Goal: Task Accomplishment & Management: Manage account settings

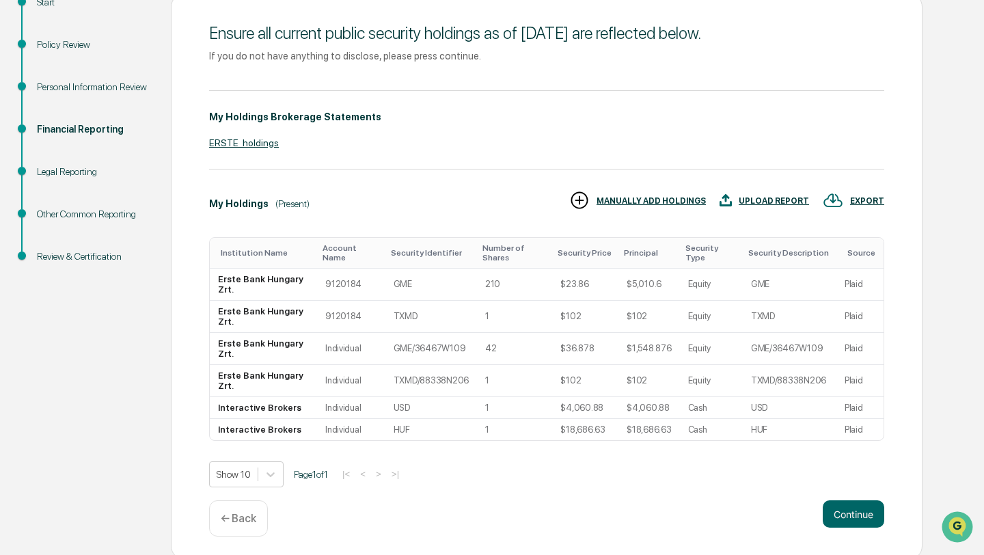
scroll to position [175, 0]
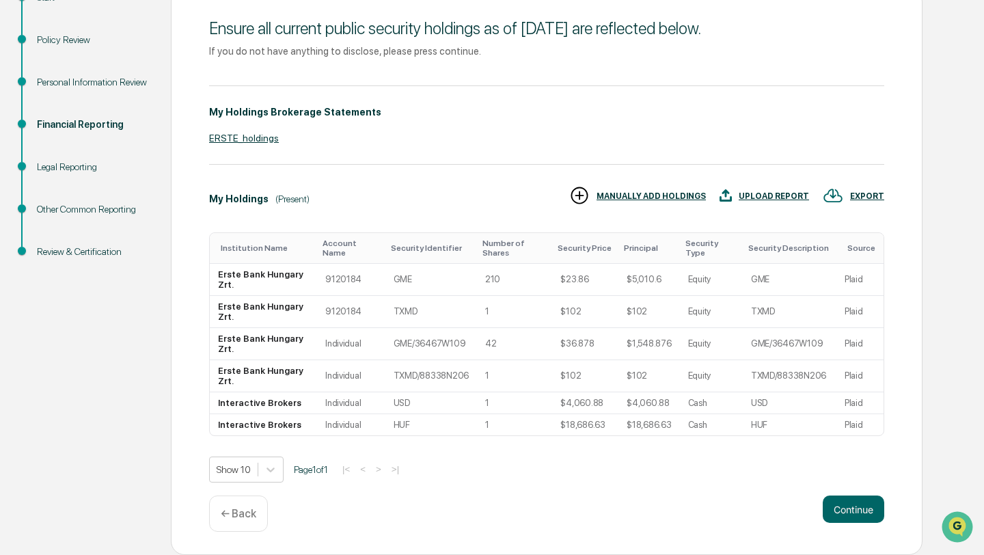
click at [91, 125] on div "Financial Reporting" at bounding box center [93, 125] width 112 height 14
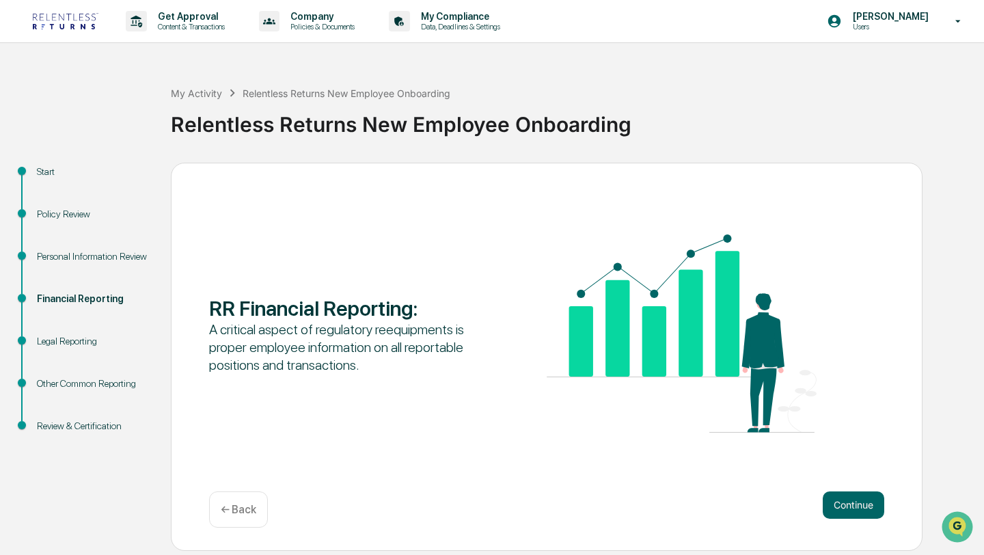
scroll to position [0, 0]
click at [869, 505] on button "Continue" at bounding box center [854, 504] width 62 height 27
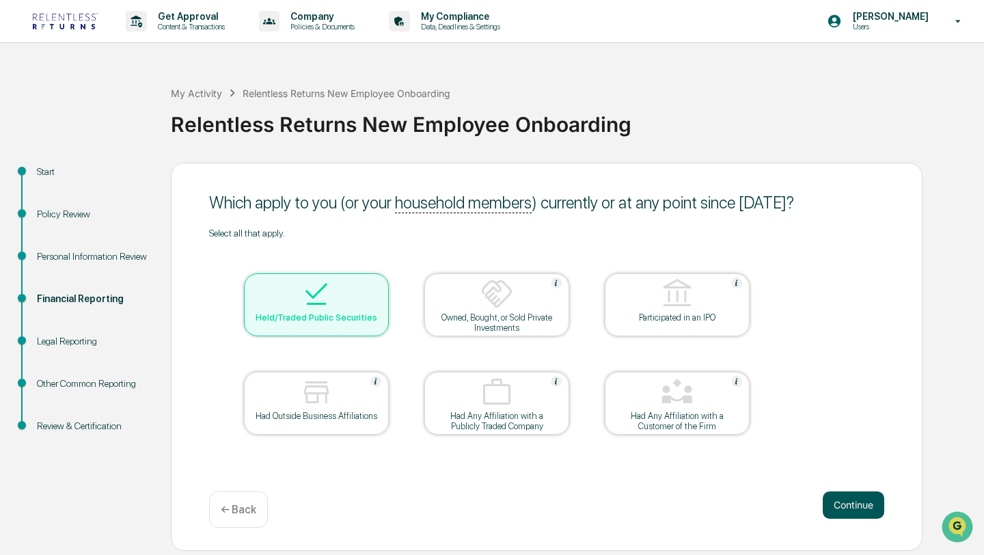
click at [865, 511] on button "Continue" at bounding box center [854, 504] width 62 height 27
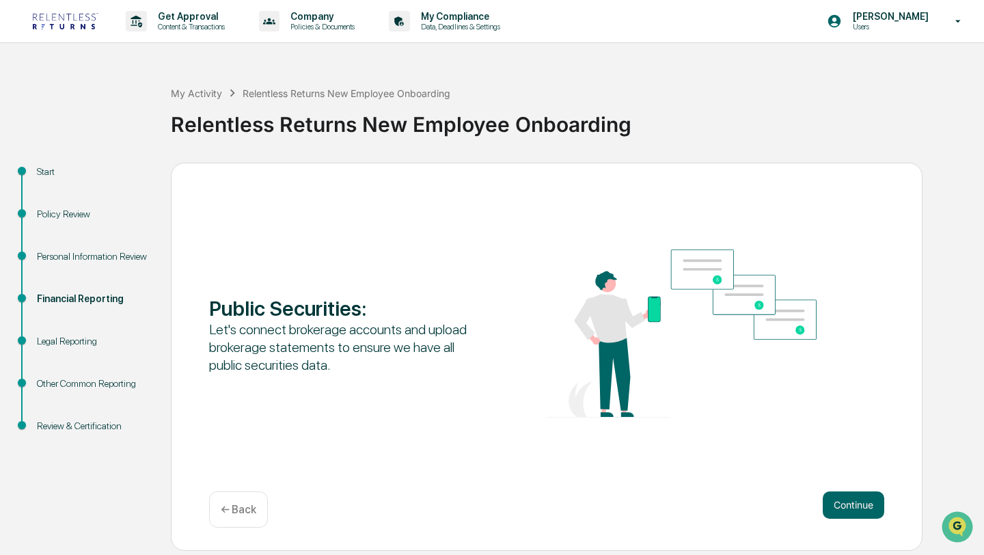
click at [865, 511] on button "Continue" at bounding box center [854, 504] width 62 height 27
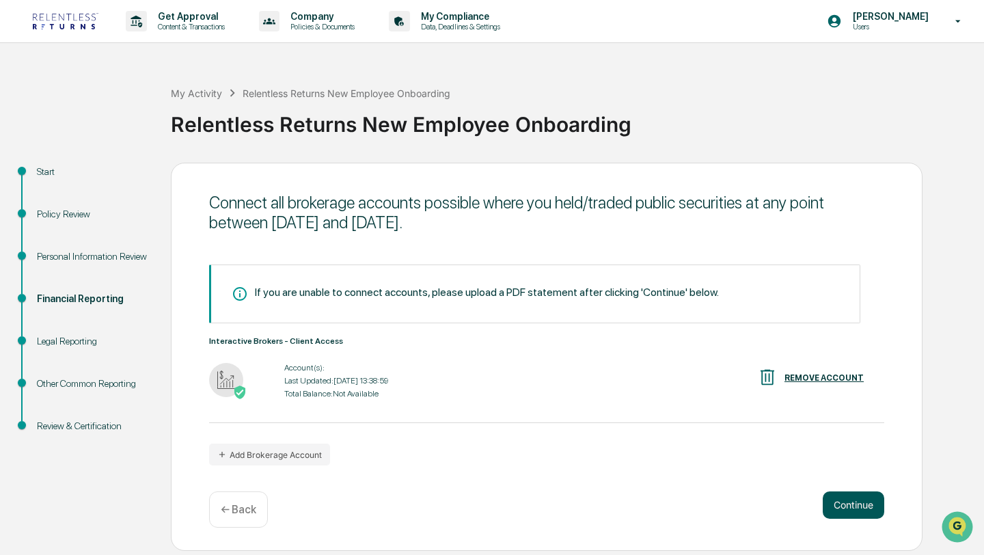
click at [865, 512] on button "Continue" at bounding box center [854, 504] width 62 height 27
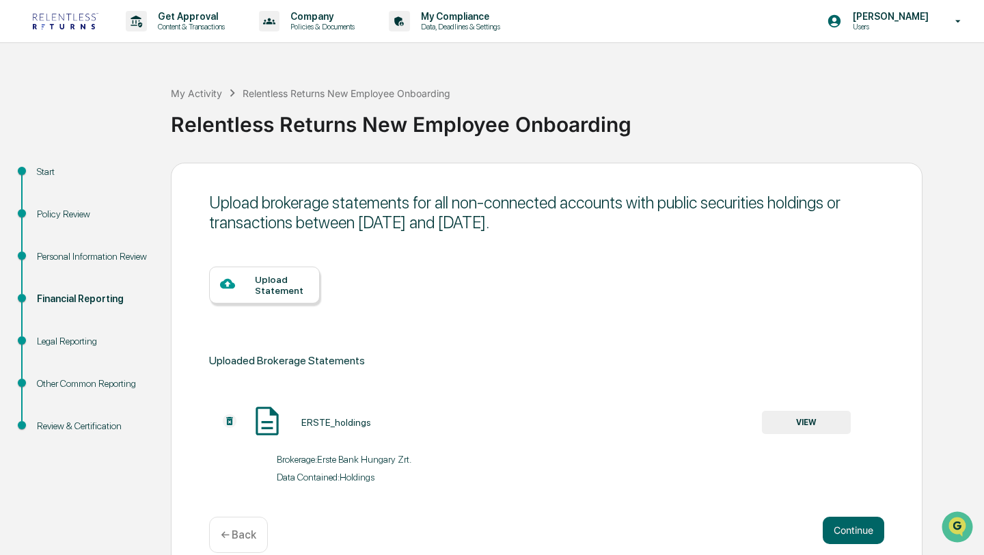
scroll to position [21, 0]
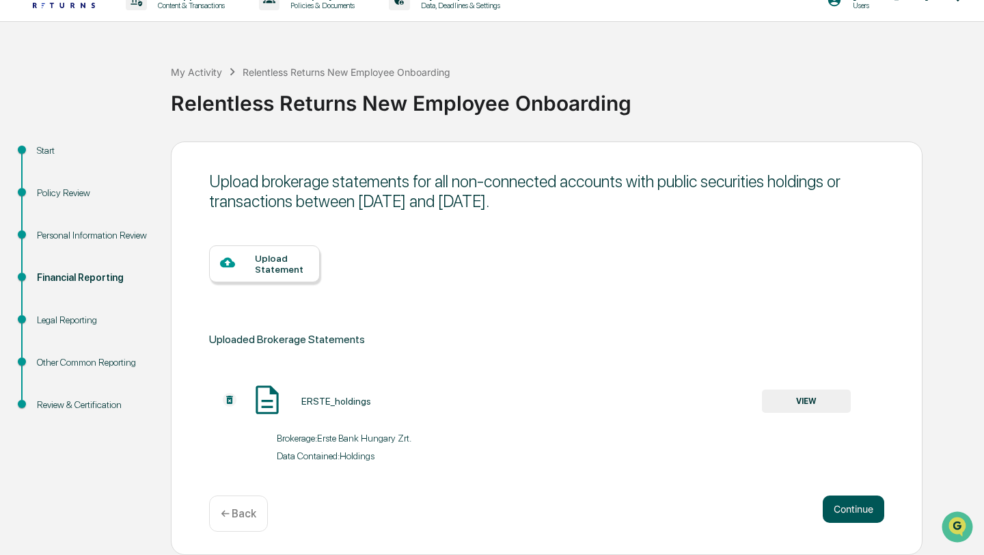
click at [875, 508] on button "Continue" at bounding box center [854, 508] width 62 height 27
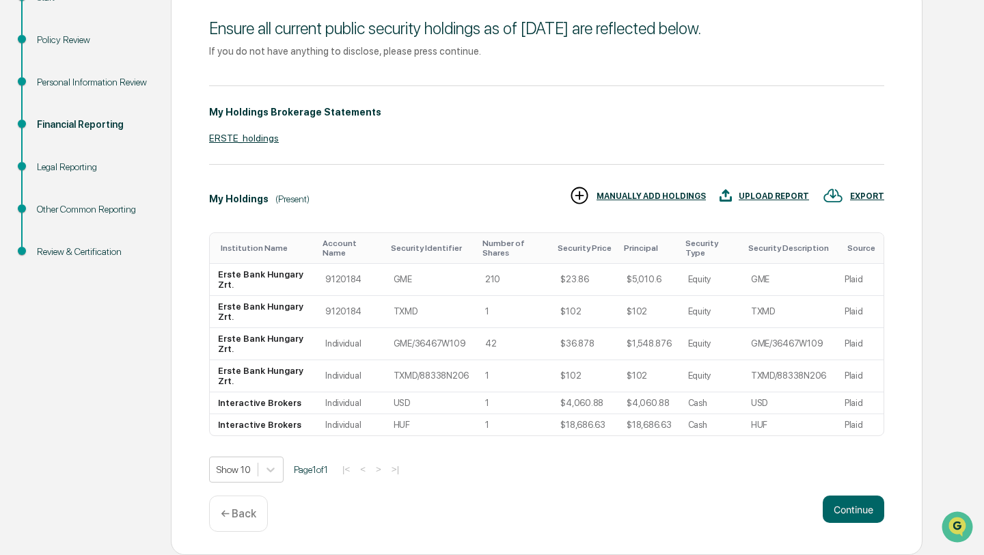
scroll to position [0, 0]
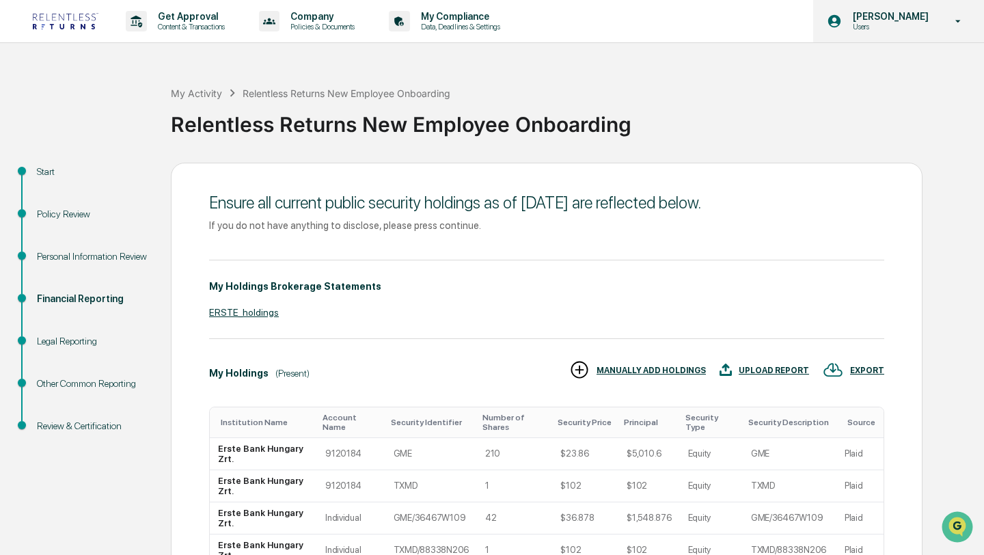
click at [879, 27] on p "Users" at bounding box center [889, 27] width 94 height 10
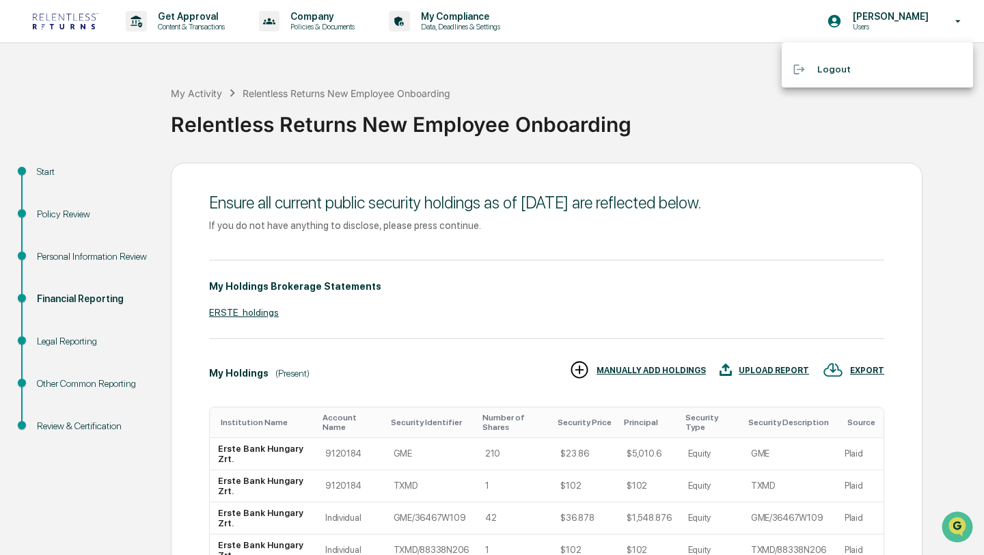
click at [547, 25] on div at bounding box center [492, 277] width 984 height 555
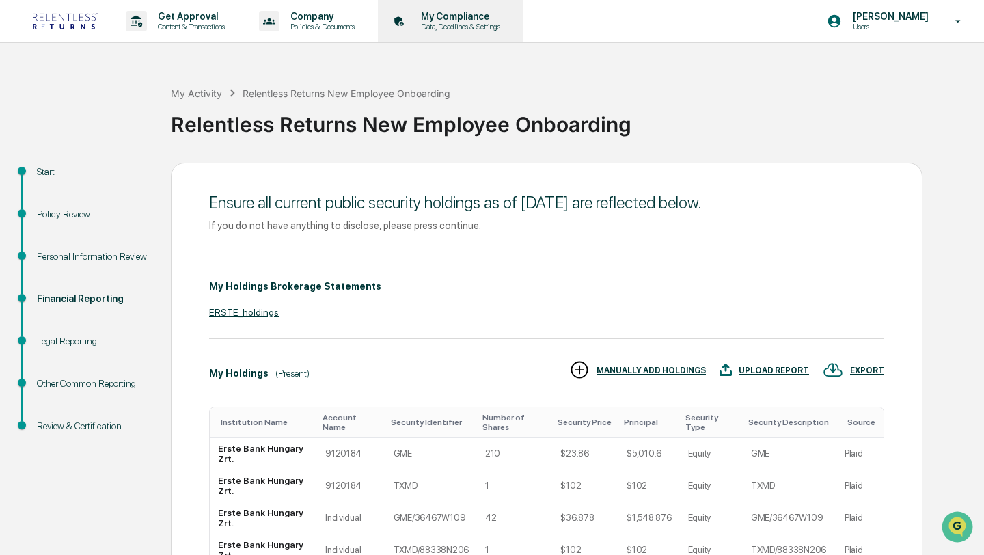
click at [500, 19] on p "My Compliance" at bounding box center [458, 16] width 97 height 11
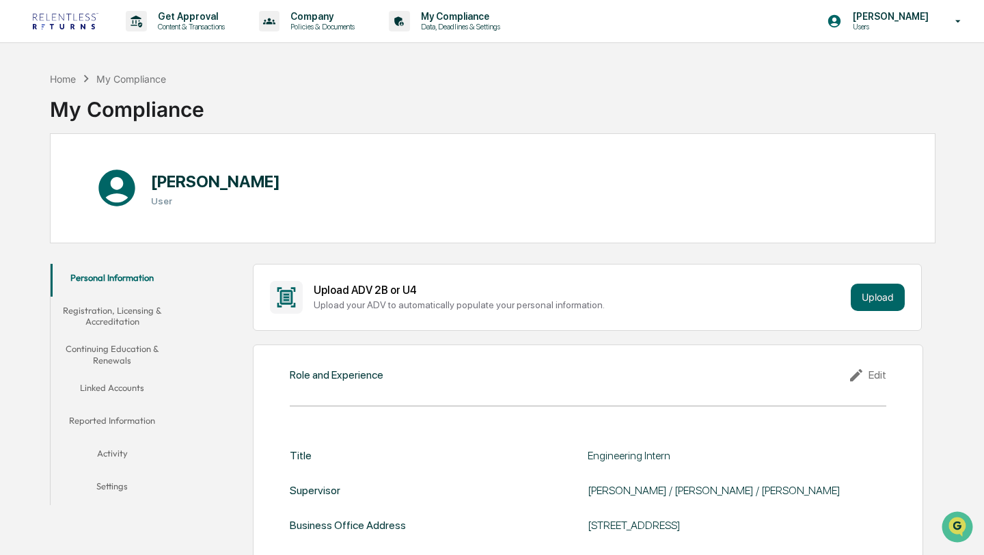
click at [128, 388] on button "Linked Accounts" at bounding box center [112, 390] width 123 height 33
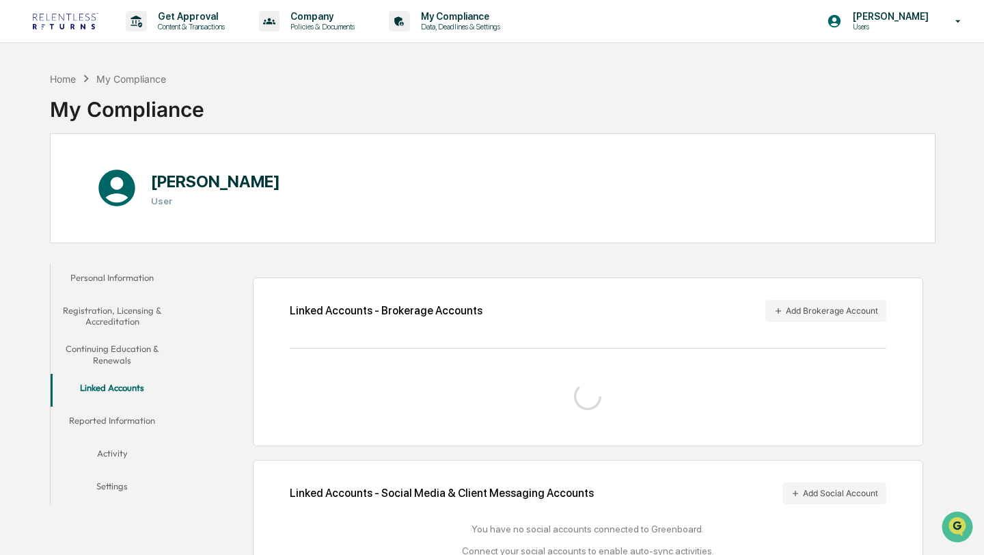
click at [122, 423] on button "Reported Information" at bounding box center [112, 423] width 123 height 33
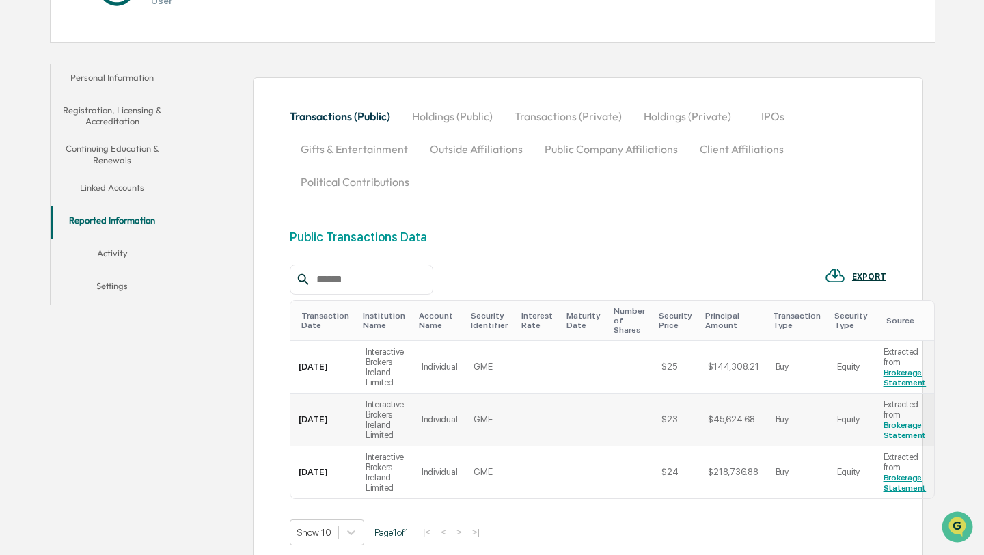
scroll to position [200, 0]
click at [118, 256] on button "Activity" at bounding box center [112, 256] width 123 height 33
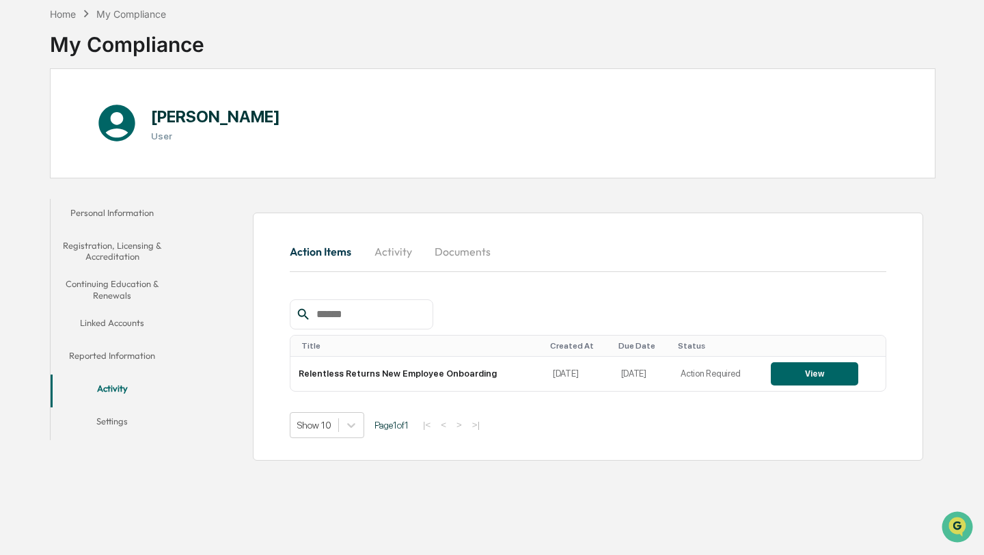
click at [103, 325] on button "Linked Accounts" at bounding box center [112, 325] width 123 height 33
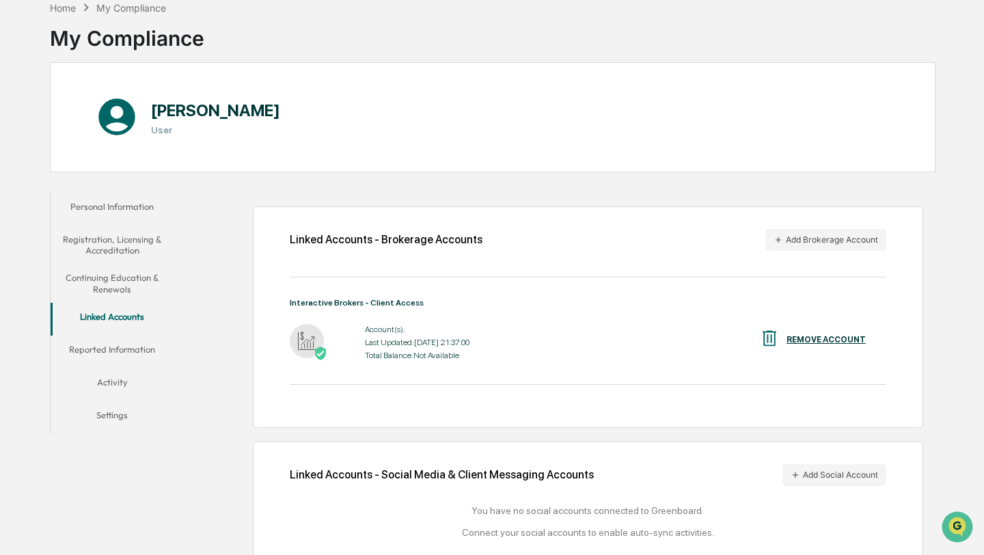
scroll to position [97, 0]
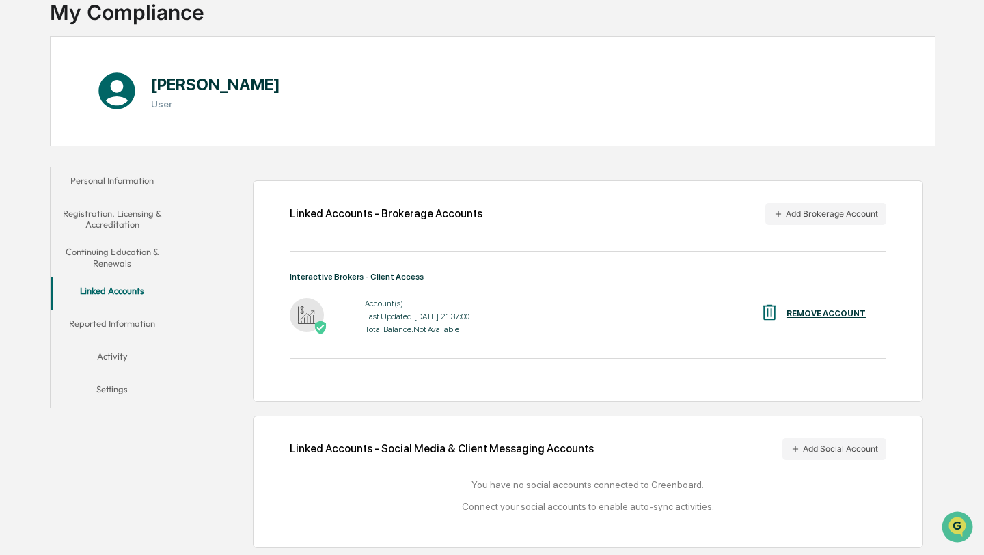
click at [142, 180] on button "Personal Information" at bounding box center [112, 183] width 123 height 33
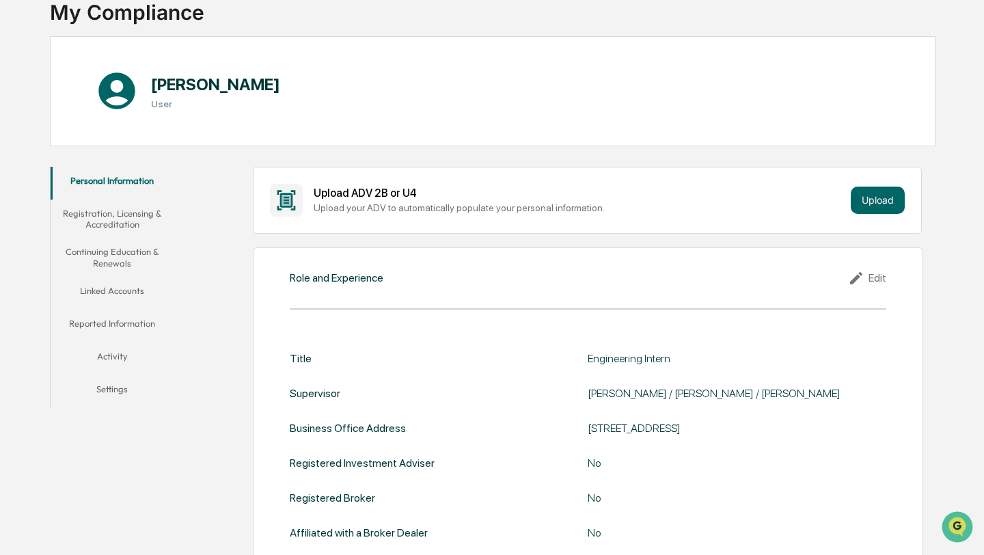
click at [129, 215] on button "Registration, Licensing & Accreditation" at bounding box center [112, 219] width 123 height 39
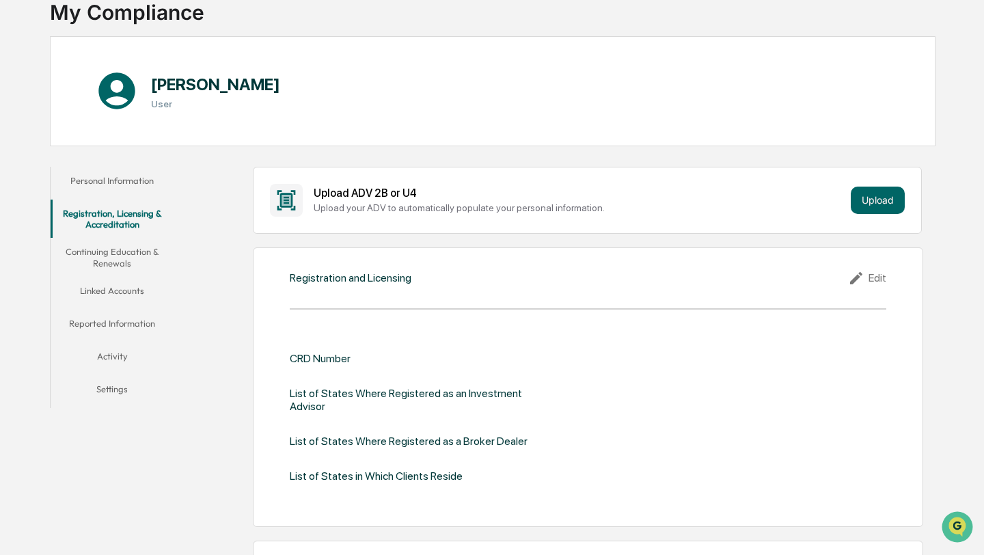
click at [92, 174] on button "Personal Information" at bounding box center [112, 183] width 123 height 33
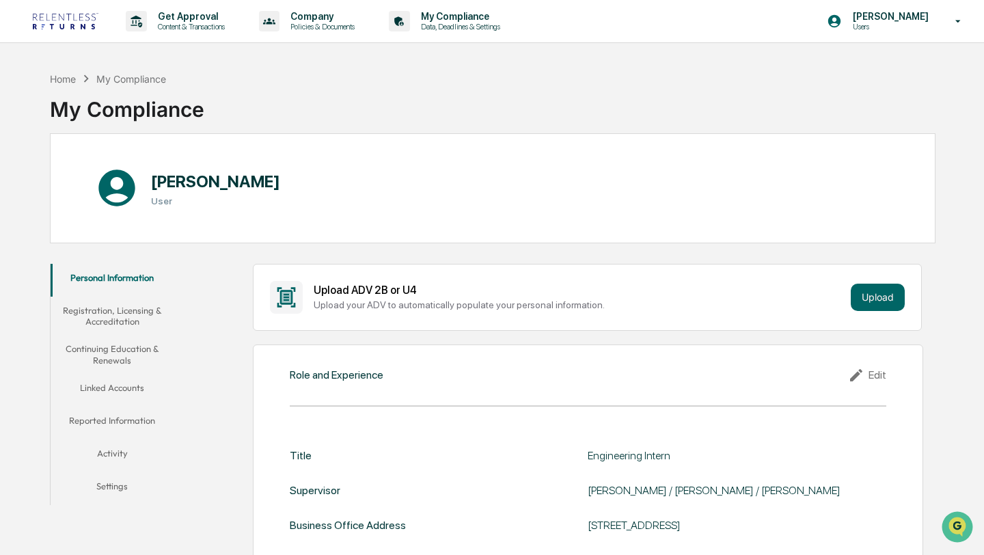
click at [80, 25] on img at bounding box center [66, 21] width 66 height 16
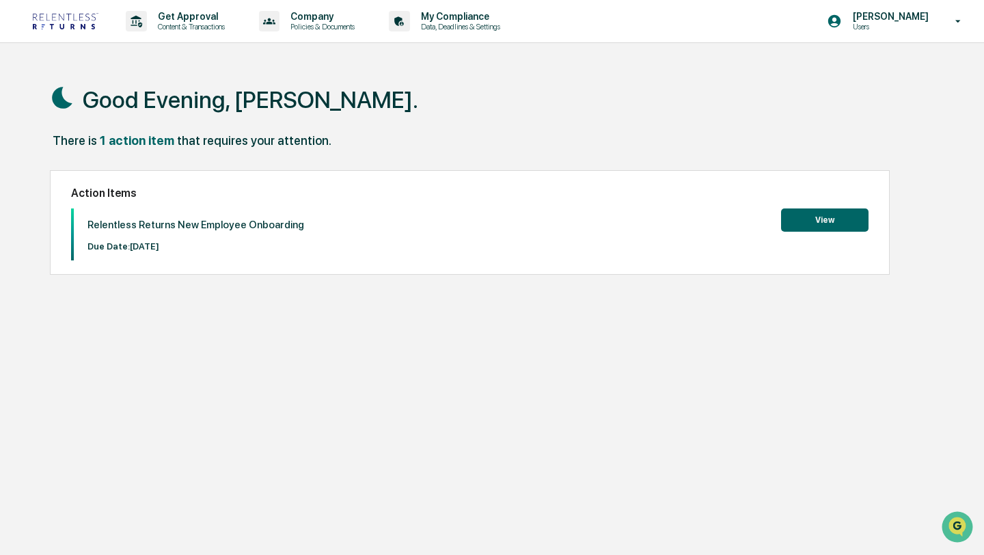
click at [817, 225] on button "View" at bounding box center [824, 219] width 87 height 23
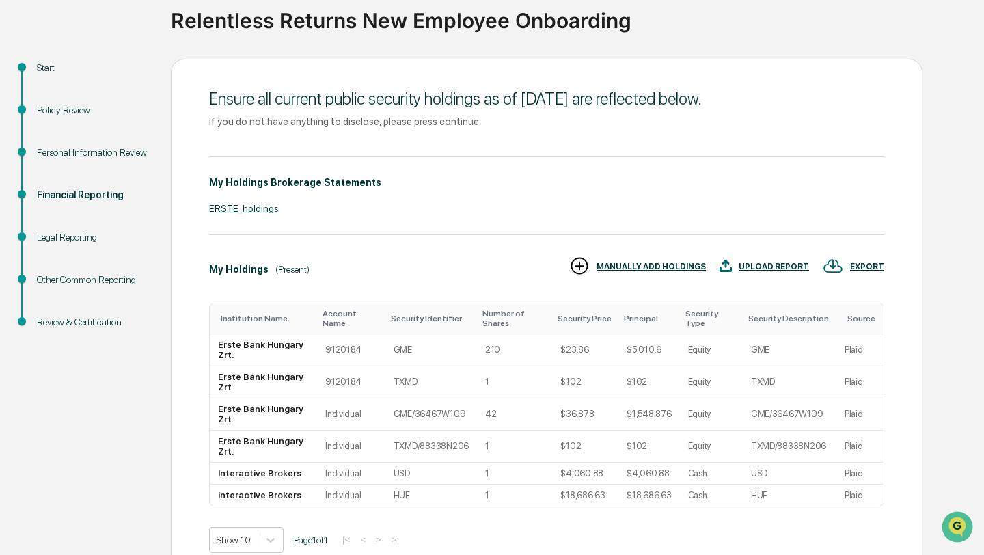
scroll to position [175, 0]
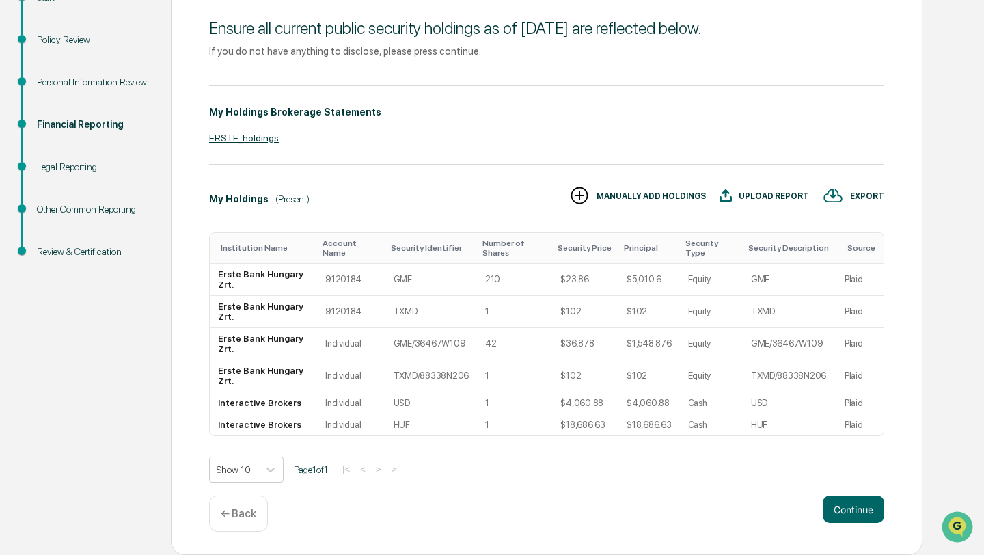
click at [106, 122] on div "Financial Reporting" at bounding box center [93, 125] width 112 height 14
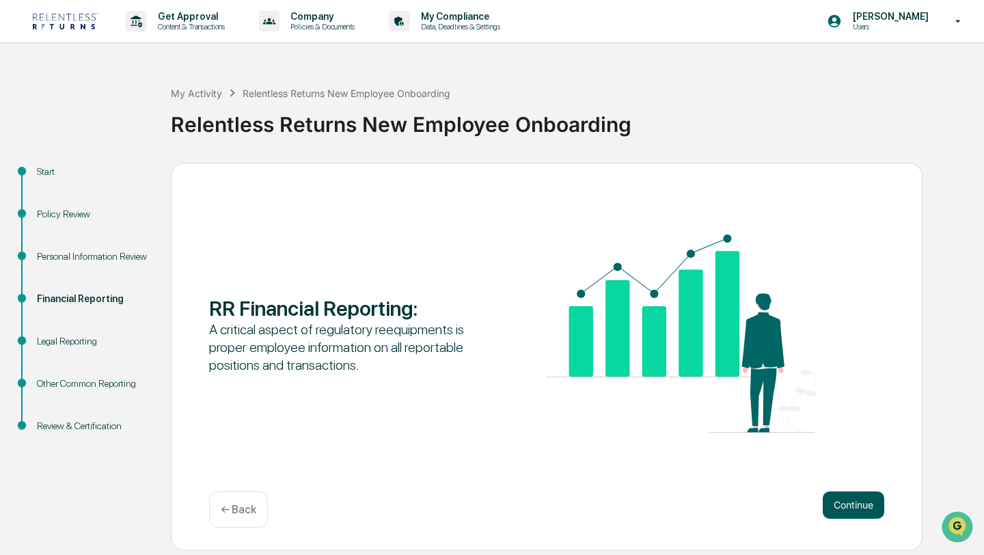
click at [837, 515] on button "Continue" at bounding box center [854, 504] width 62 height 27
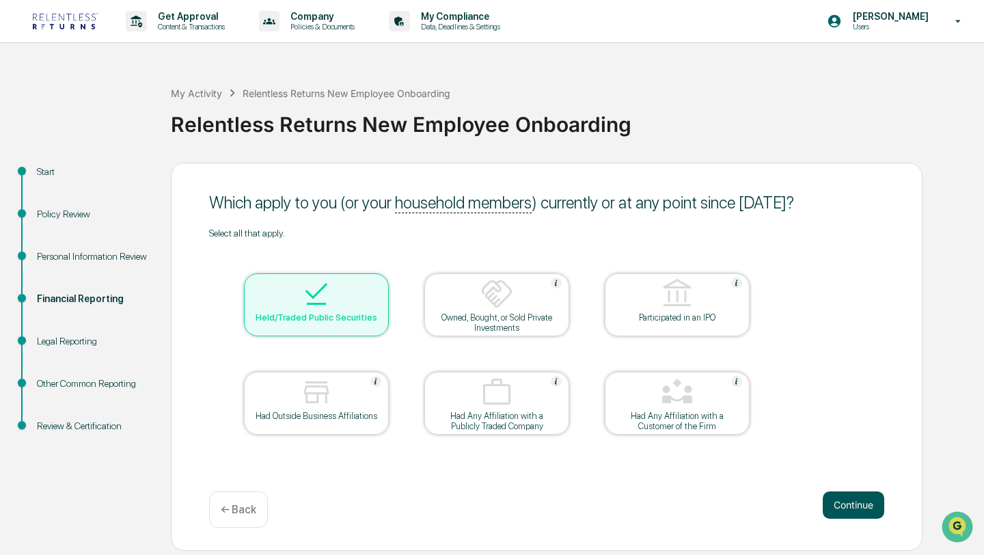
click at [847, 510] on button "Continue" at bounding box center [854, 504] width 62 height 27
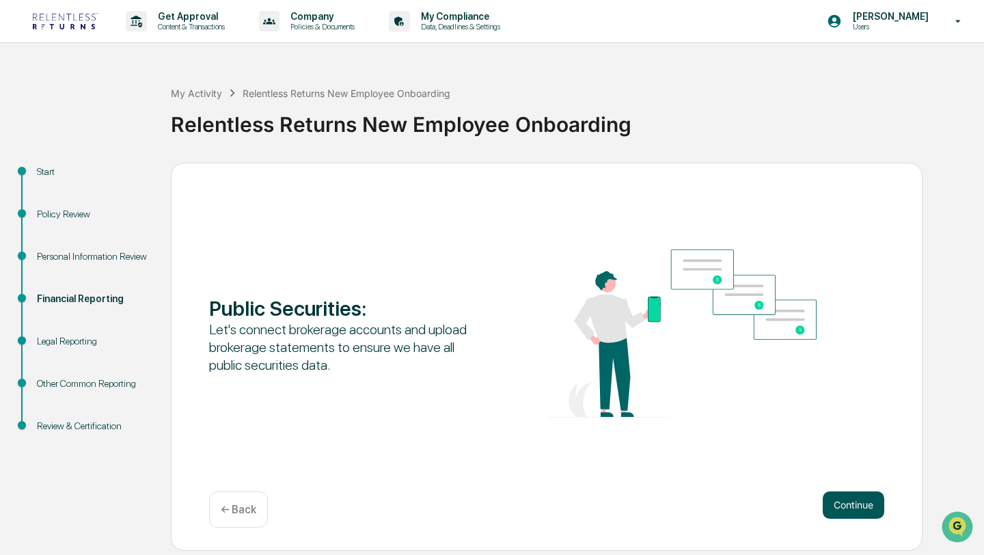
click at [841, 502] on button "Continue" at bounding box center [854, 504] width 62 height 27
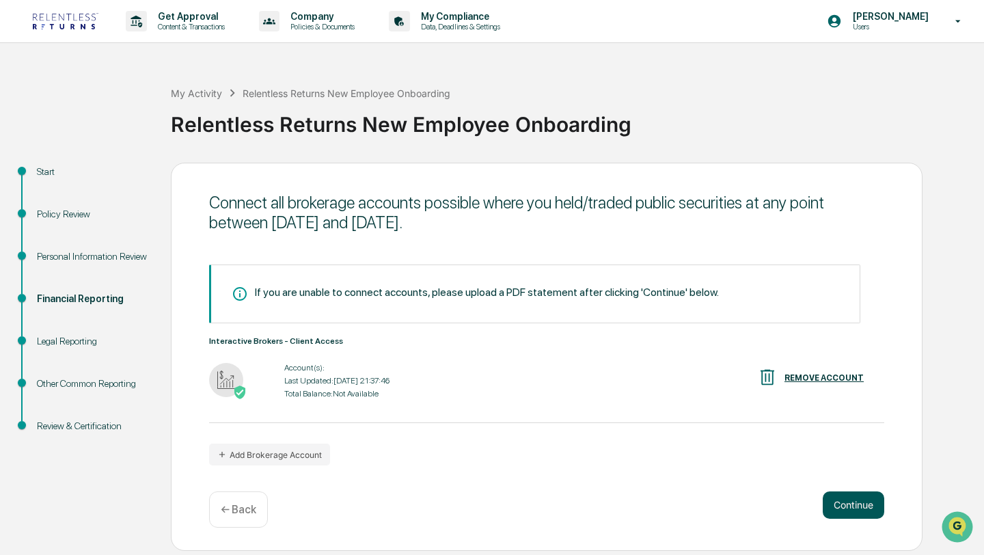
click at [849, 502] on button "Continue" at bounding box center [854, 504] width 62 height 27
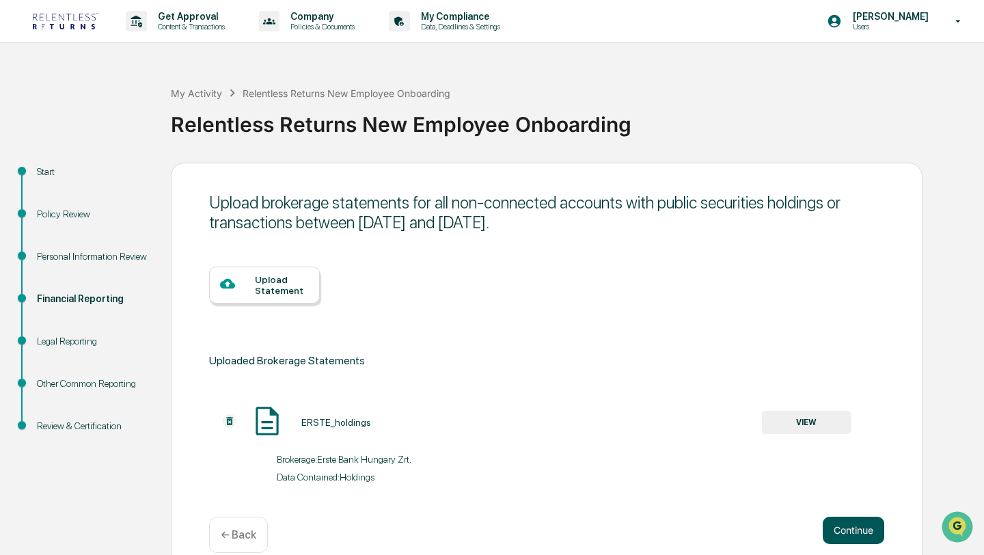
click at [853, 528] on button "Continue" at bounding box center [854, 530] width 62 height 27
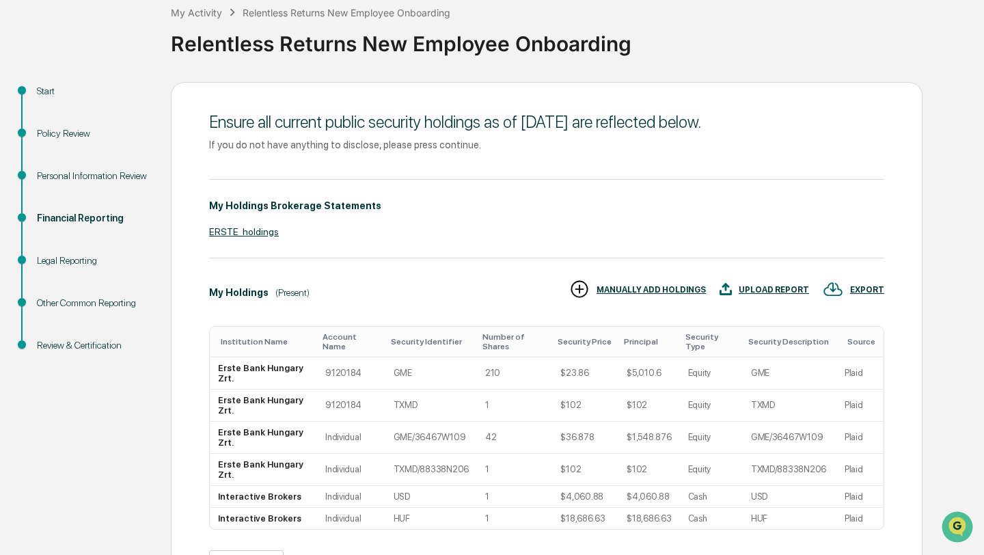
scroll to position [175, 0]
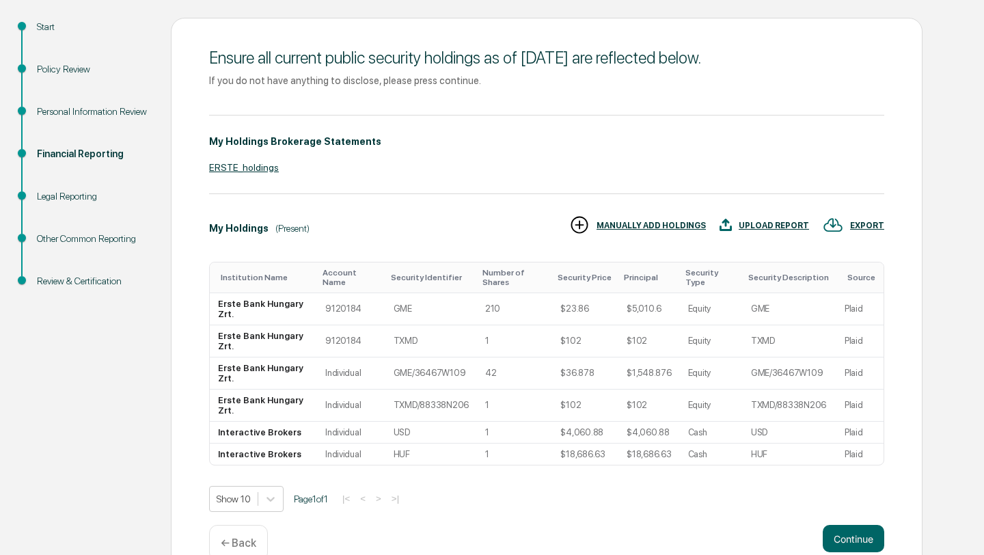
scroll to position [165, 0]
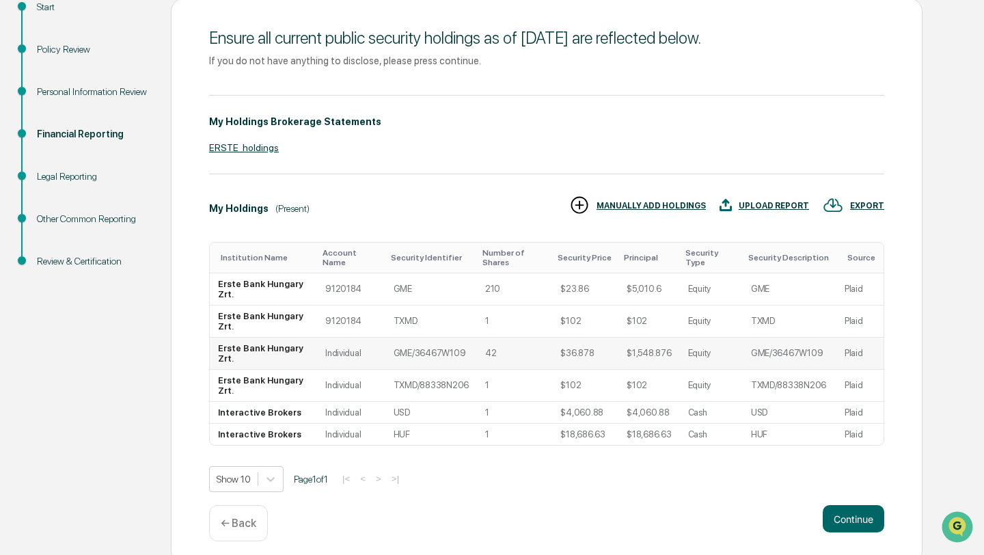
click at [489, 354] on td "42" at bounding box center [514, 354] width 75 height 32
click at [503, 357] on td "42" at bounding box center [514, 354] width 75 height 32
click at [502, 357] on td "42" at bounding box center [514, 354] width 75 height 32
click at [759, 208] on div "UPLOAD REPORT" at bounding box center [774, 206] width 70 height 10
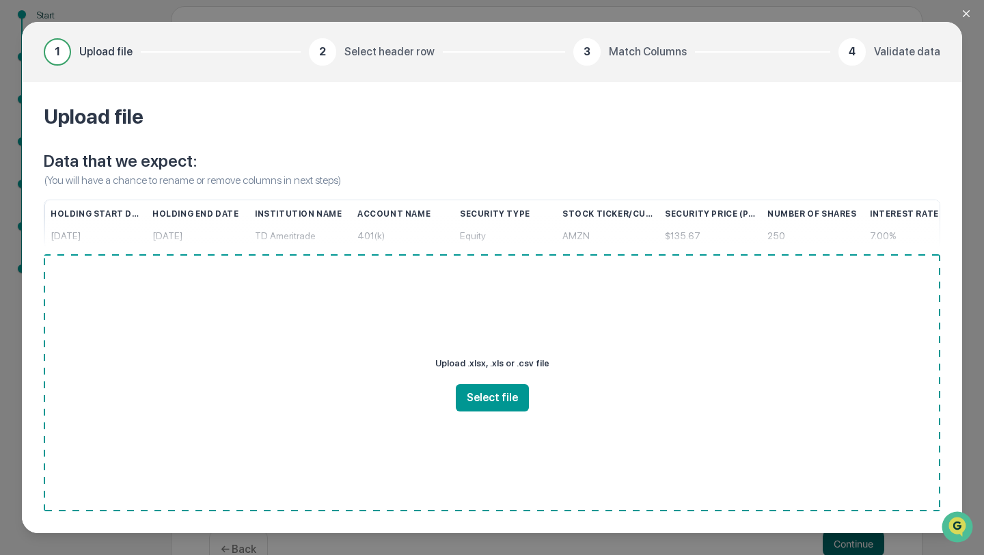
click at [968, 11] on icon "Close modal" at bounding box center [966, 13] width 7 height 7
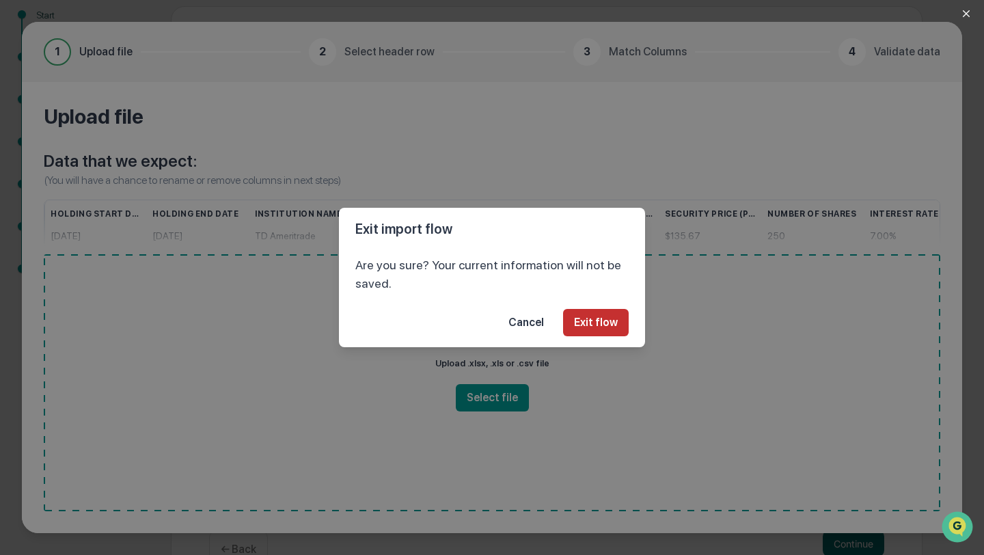
click at [600, 325] on button "Exit flow" at bounding box center [596, 322] width 66 height 27
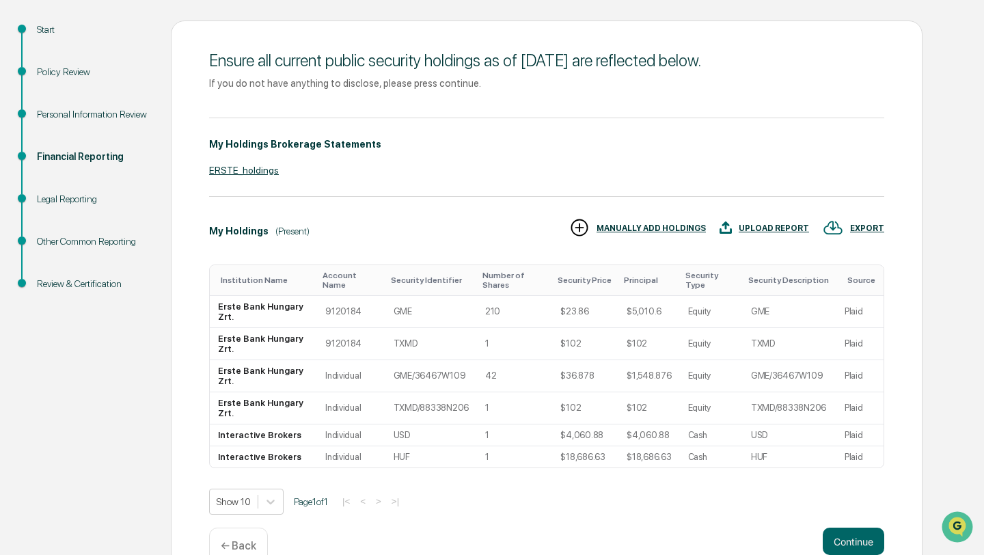
scroll to position [175, 0]
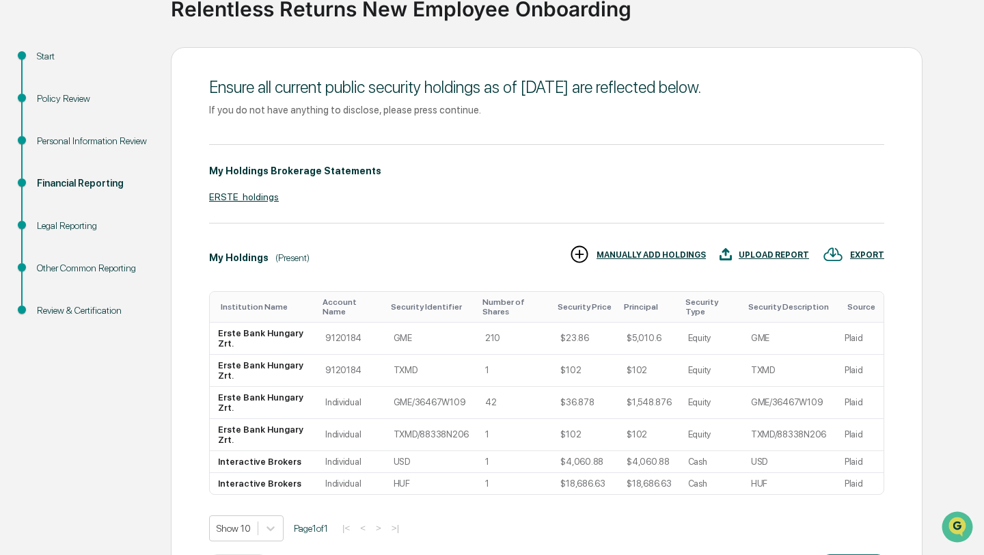
scroll to position [175, 0]
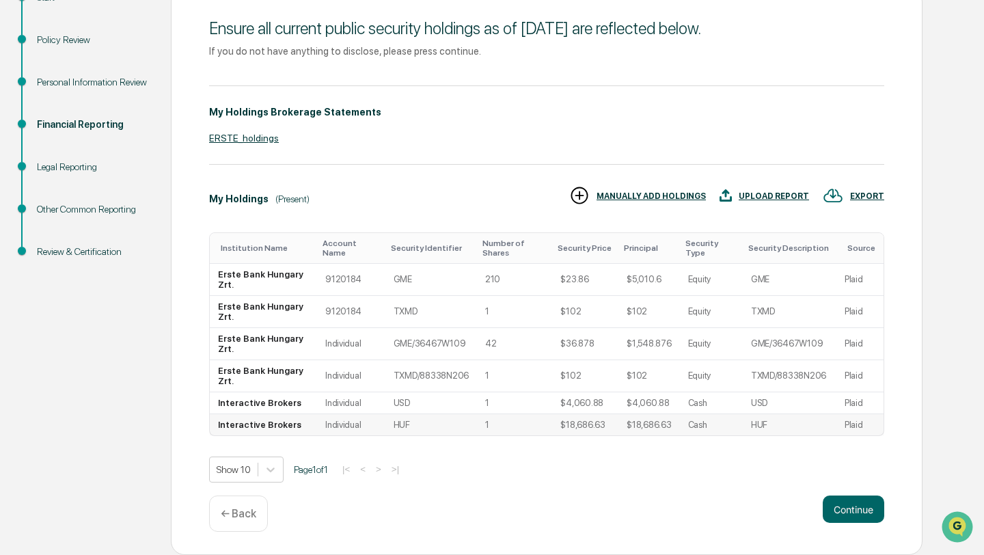
click at [699, 425] on td "Cash" at bounding box center [711, 424] width 63 height 21
click at [241, 511] on p "← Back" at bounding box center [239, 513] width 36 height 13
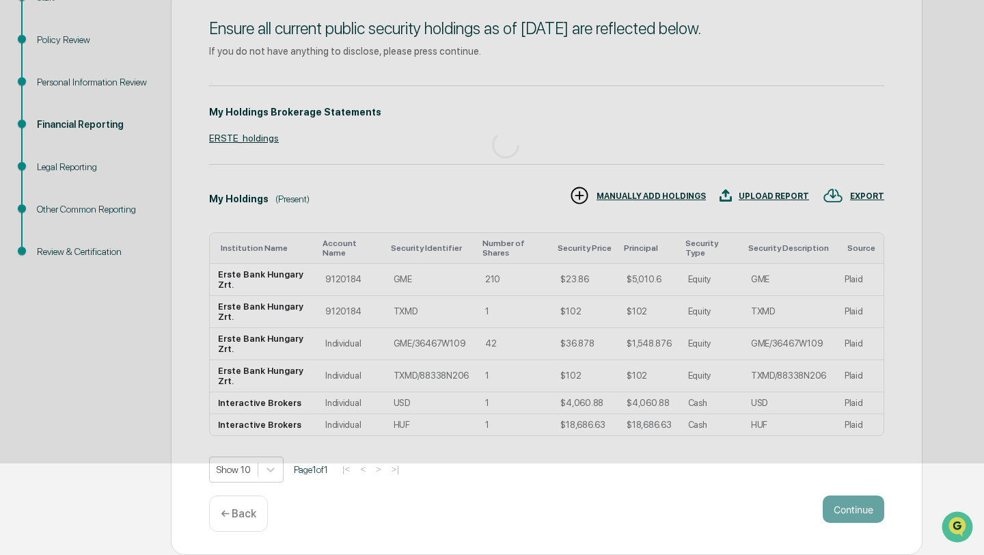
scroll to position [0, 0]
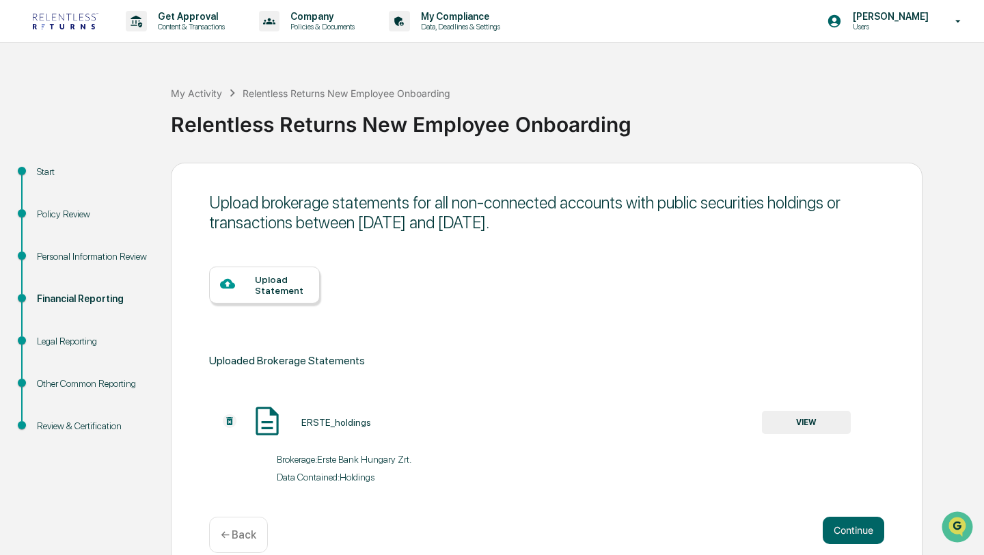
click at [236, 528] on p "← Back" at bounding box center [239, 534] width 36 height 13
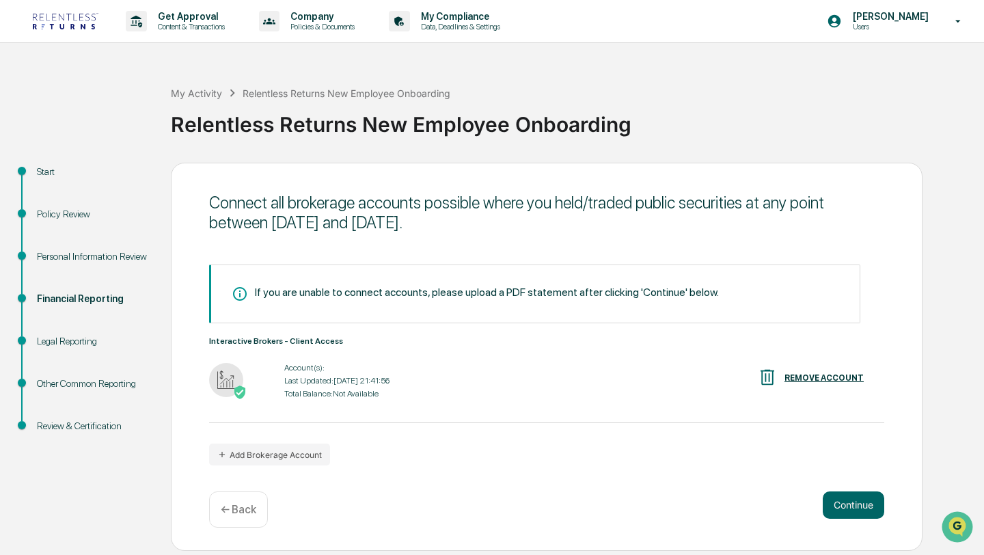
click at [332, 394] on div "Total Balance: Not Available" at bounding box center [336, 394] width 105 height 10
click at [308, 380] on div "Last Updated: 2025-09-10 21:41:56" at bounding box center [336, 381] width 105 height 10
click at [843, 511] on button "Continue" at bounding box center [854, 504] width 62 height 27
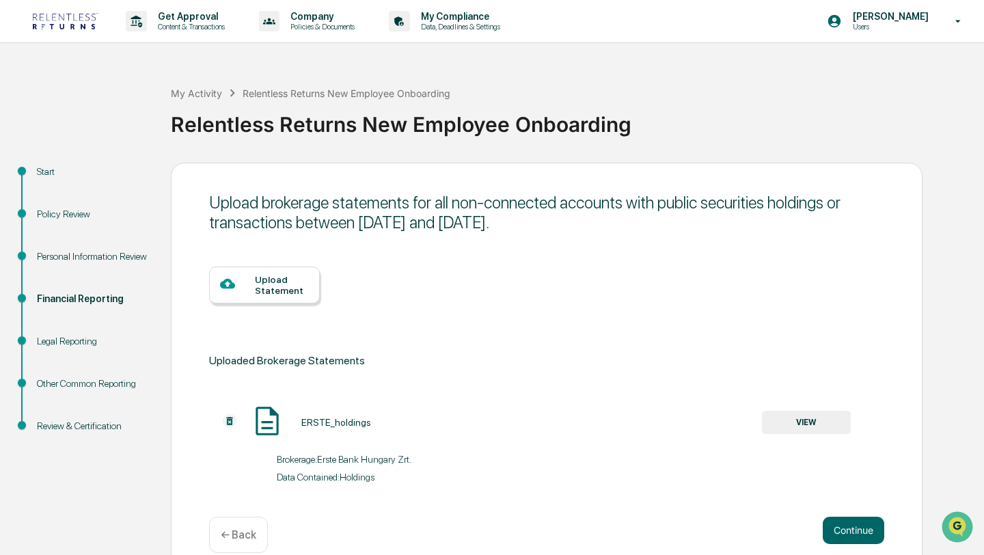
click at [843, 510] on div "Upload brokerage statements for all non-connected accounts with public securiti…" at bounding box center [547, 369] width 752 height 413
click at [843, 521] on button "Continue" at bounding box center [854, 530] width 62 height 27
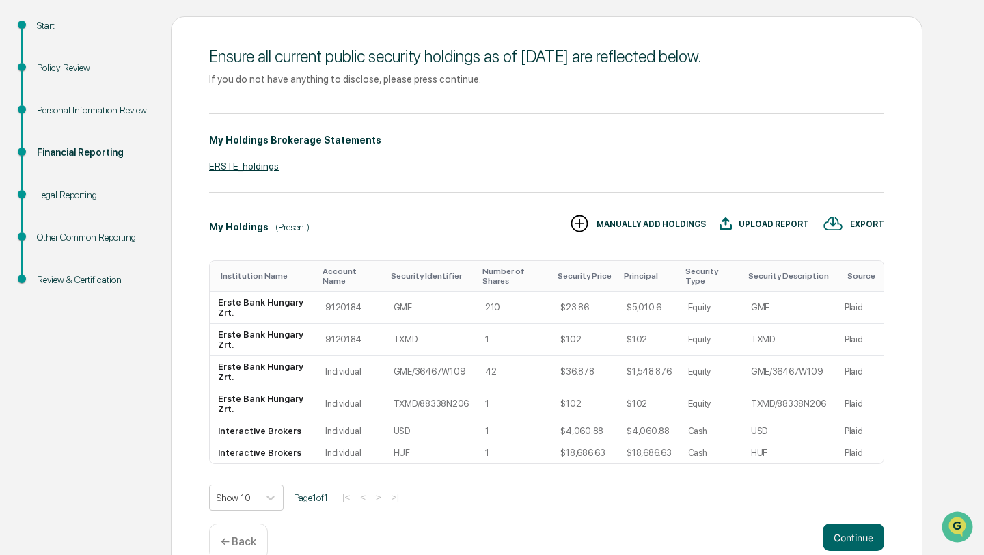
scroll to position [150, 0]
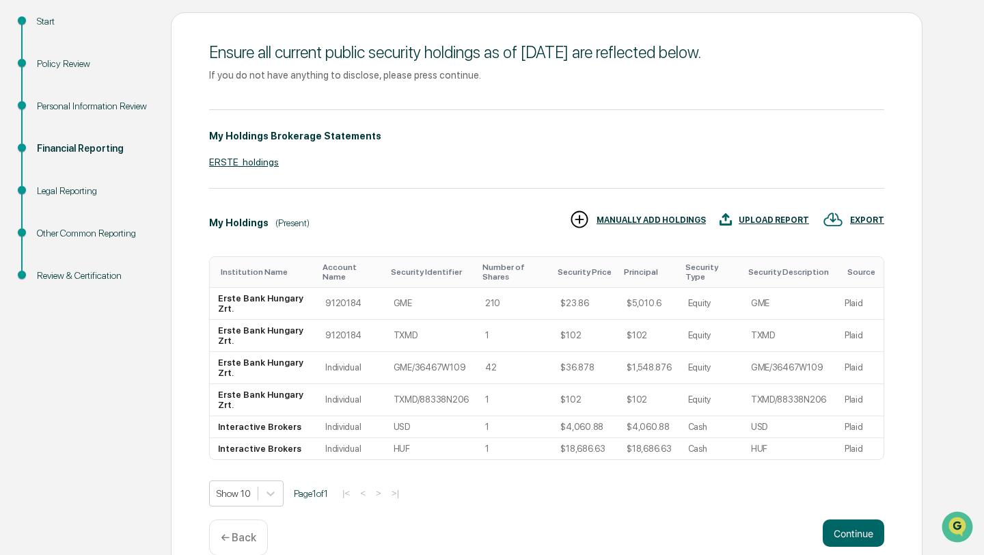
click at [107, 146] on div "Financial Reporting" at bounding box center [93, 148] width 112 height 14
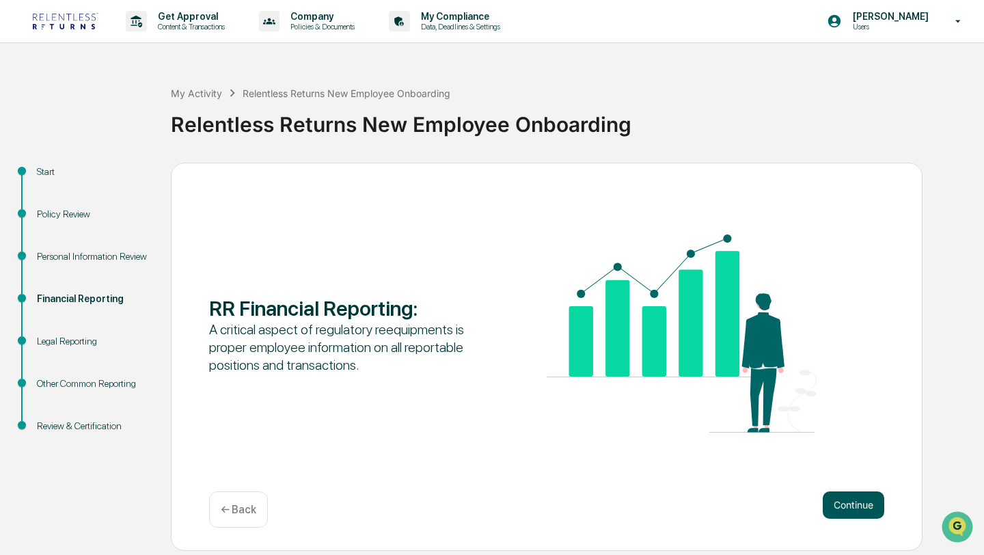
click at [846, 506] on button "Continue" at bounding box center [854, 504] width 62 height 27
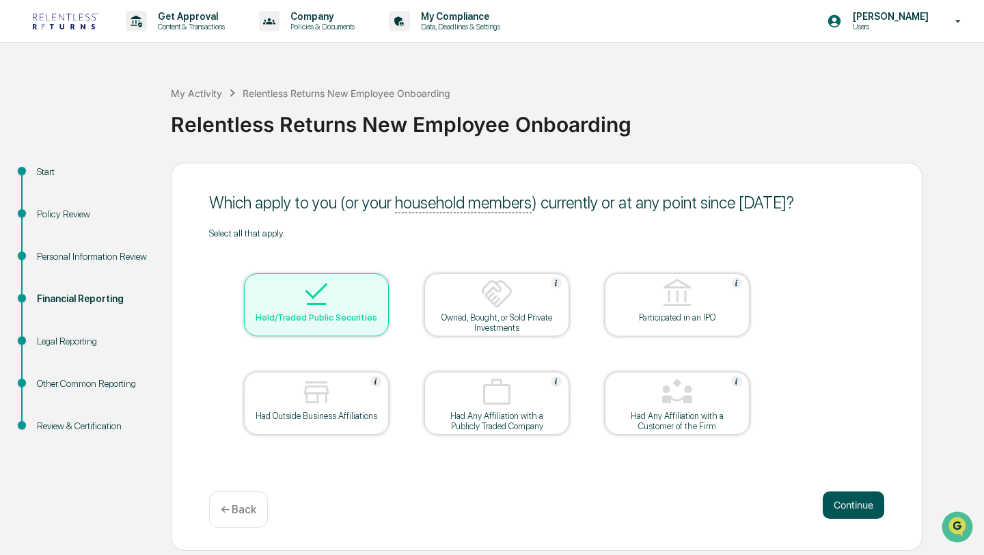
click at [845, 515] on button "Continue" at bounding box center [854, 504] width 62 height 27
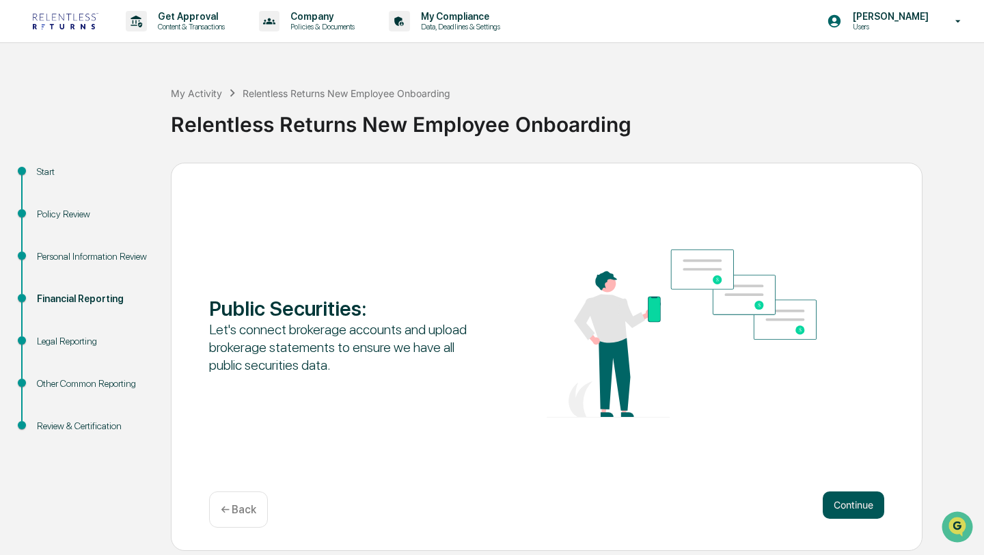
click at [845, 514] on button "Continue" at bounding box center [854, 504] width 62 height 27
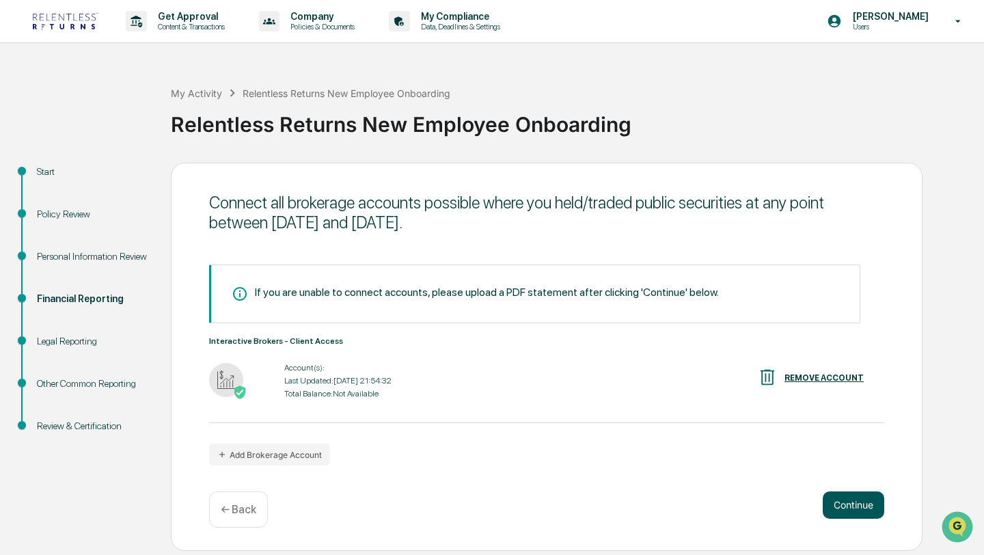
click at [872, 513] on button "Continue" at bounding box center [854, 504] width 62 height 27
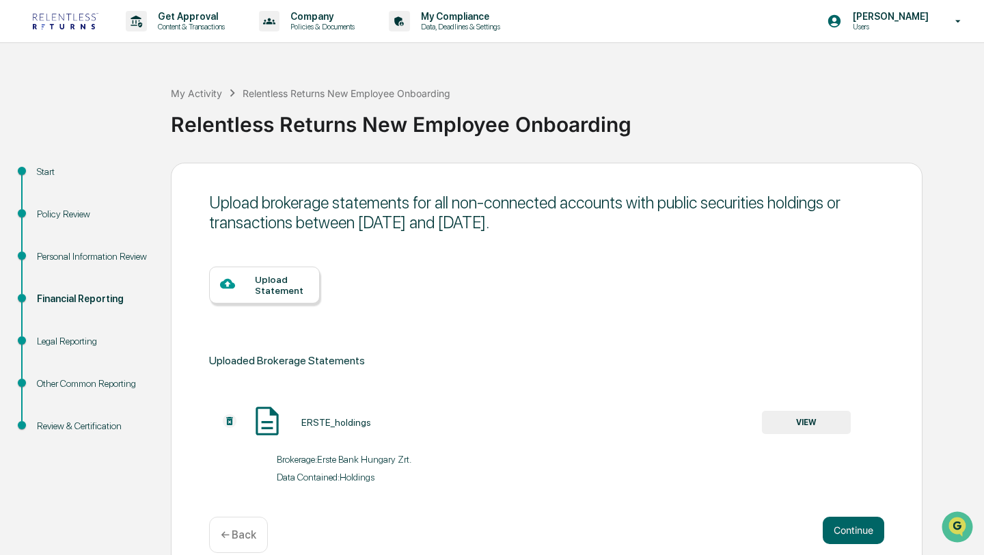
click at [871, 514] on div "Upload brokerage statements for all non-connected accounts with public securiti…" at bounding box center [547, 369] width 752 height 413
click at [507, 11] on p "My Compliance" at bounding box center [458, 16] width 97 height 11
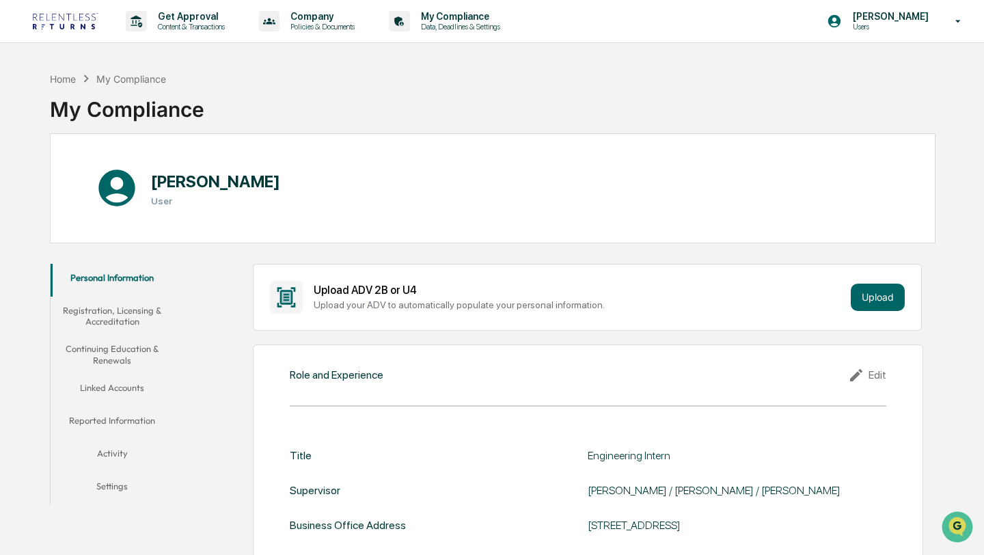
click at [135, 425] on button "Reported Information" at bounding box center [112, 423] width 123 height 33
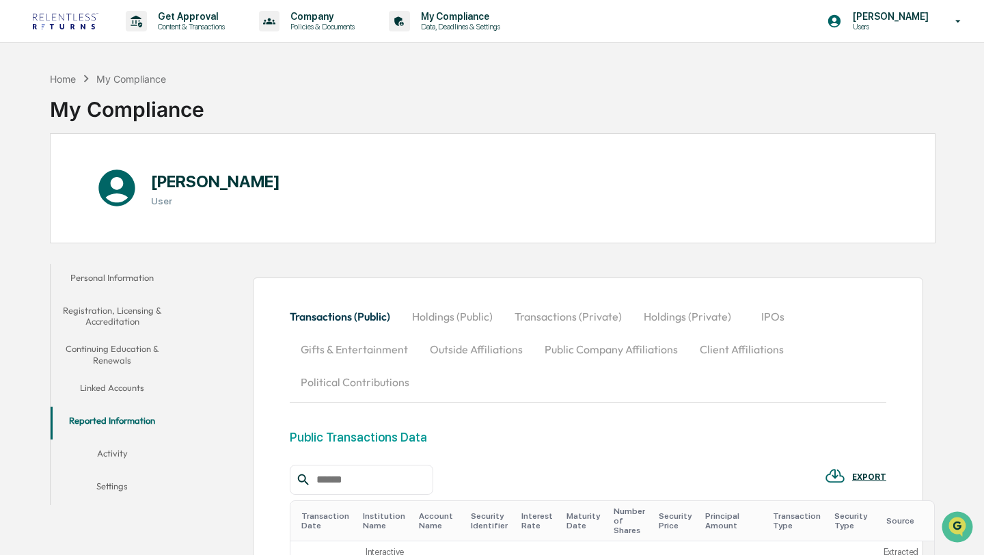
click at [447, 322] on button "Holdings (Public)" at bounding box center [452, 316] width 103 height 33
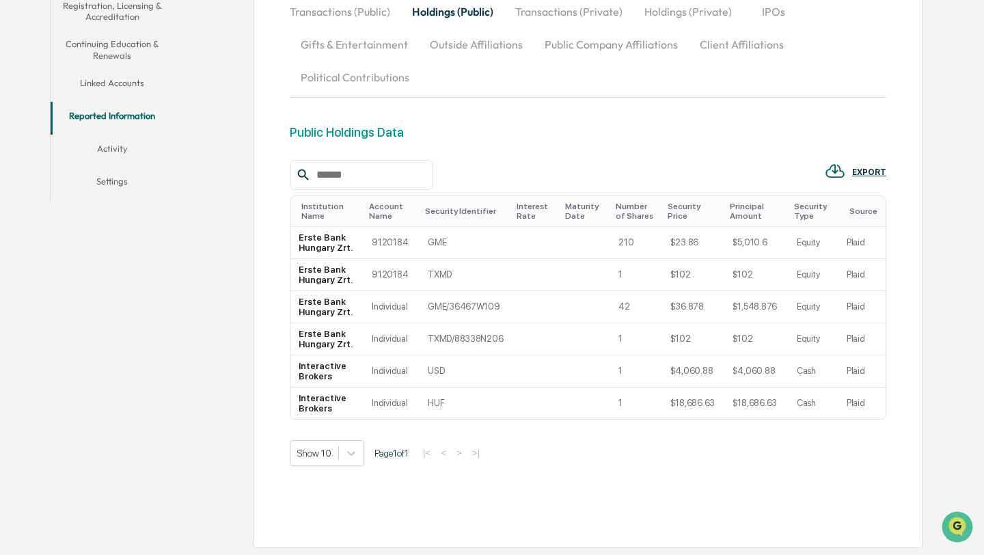
scroll to position [346, 0]
click at [432, 292] on td "GME/36467W109" at bounding box center [466, 307] width 92 height 32
drag, startPoint x: 879, startPoint y: 344, endPoint x: 864, endPoint y: 344, distance: 15.7
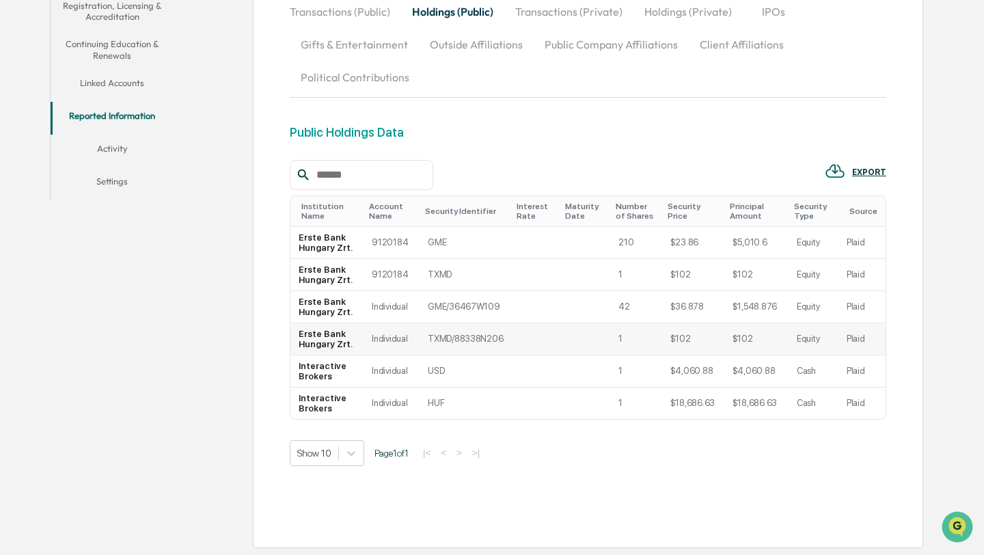
click at [864, 344] on td "Plaid" at bounding box center [861, 339] width 47 height 32
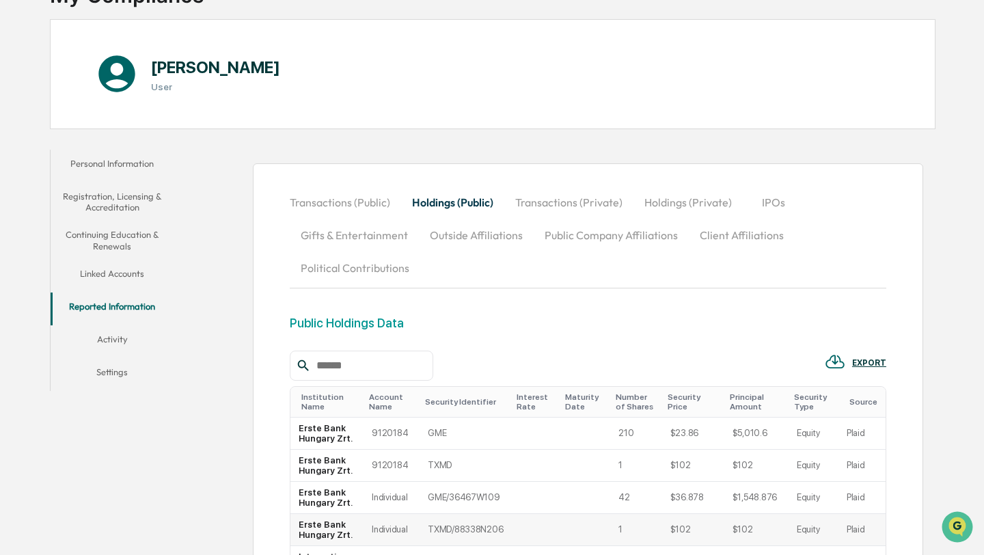
scroll to position [111, 0]
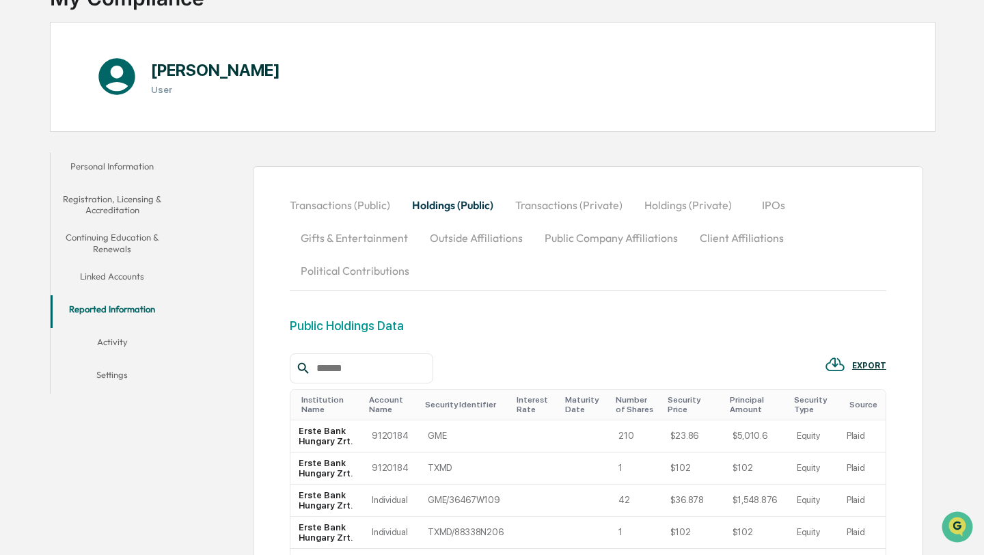
click at [681, 213] on button "Holdings (Private)" at bounding box center [687, 205] width 109 height 33
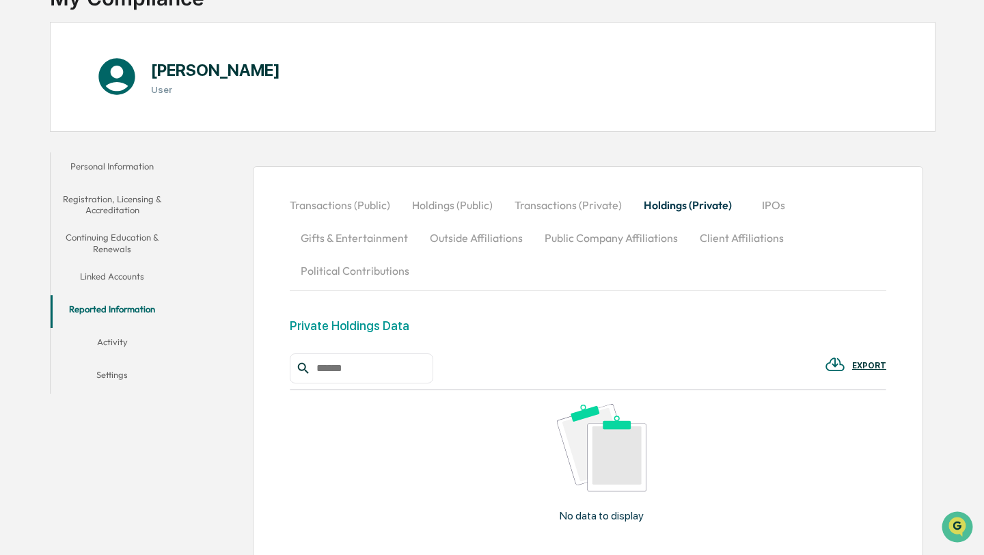
click at [543, 213] on button "Transactions (Private)" at bounding box center [568, 205] width 129 height 33
click at [467, 252] on button "Outside Affiliations" at bounding box center [476, 237] width 115 height 33
click at [644, 236] on button "Public Company Affiliations" at bounding box center [611, 237] width 155 height 33
click at [349, 234] on button "Gifts & Entertainment" at bounding box center [354, 237] width 129 height 33
click at [357, 189] on button "Transactions (Public)" at bounding box center [345, 205] width 111 height 33
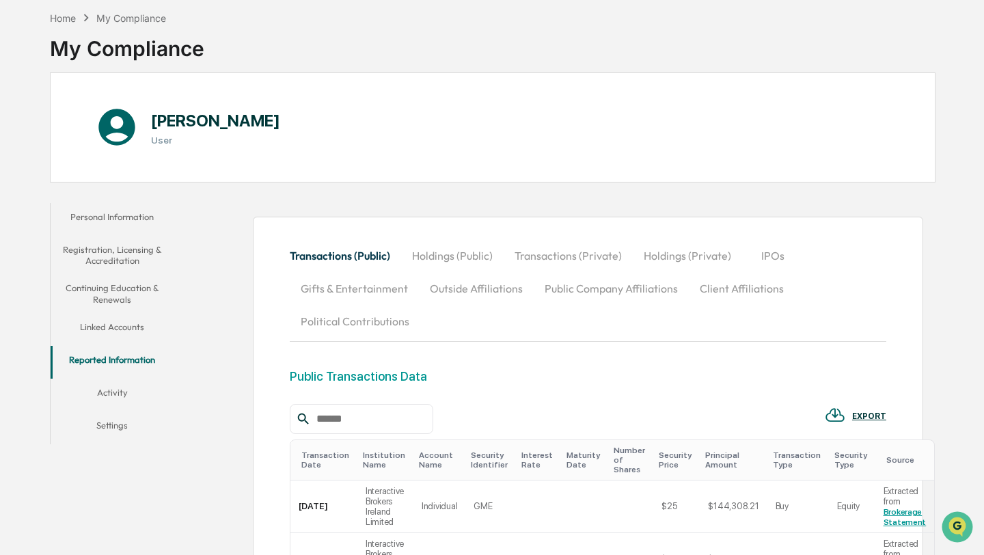
scroll to position [0, 0]
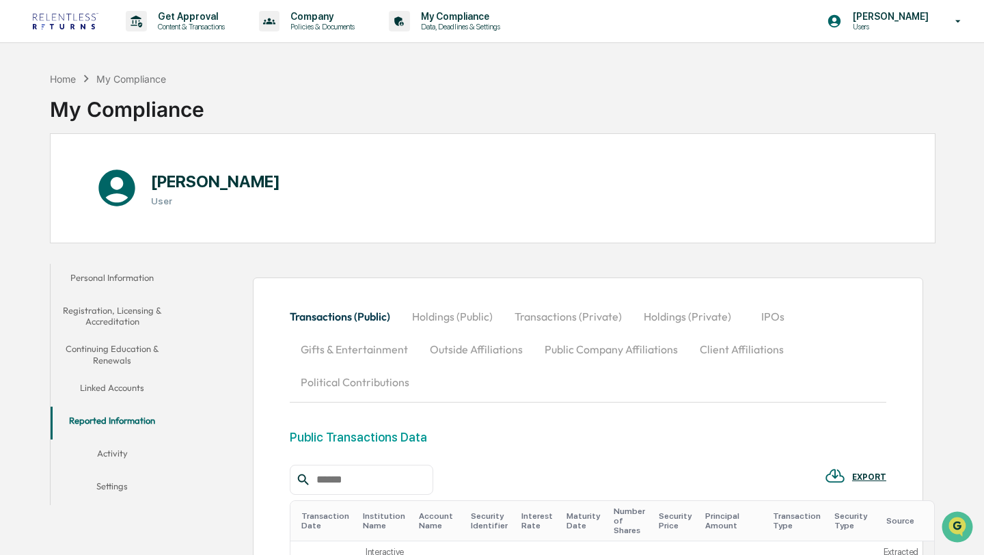
click at [456, 320] on button "Holdings (Public)" at bounding box center [452, 316] width 103 height 33
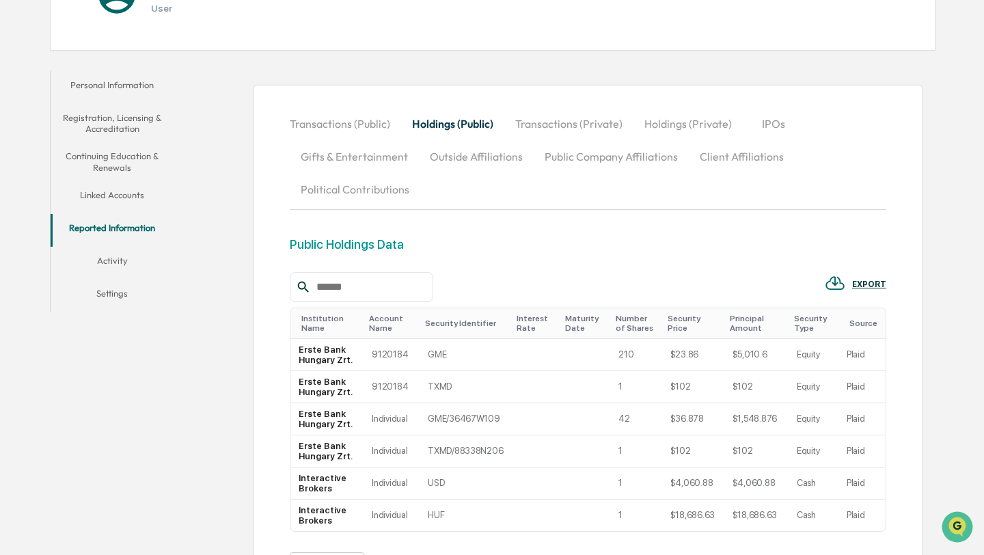
scroll to position [346, 0]
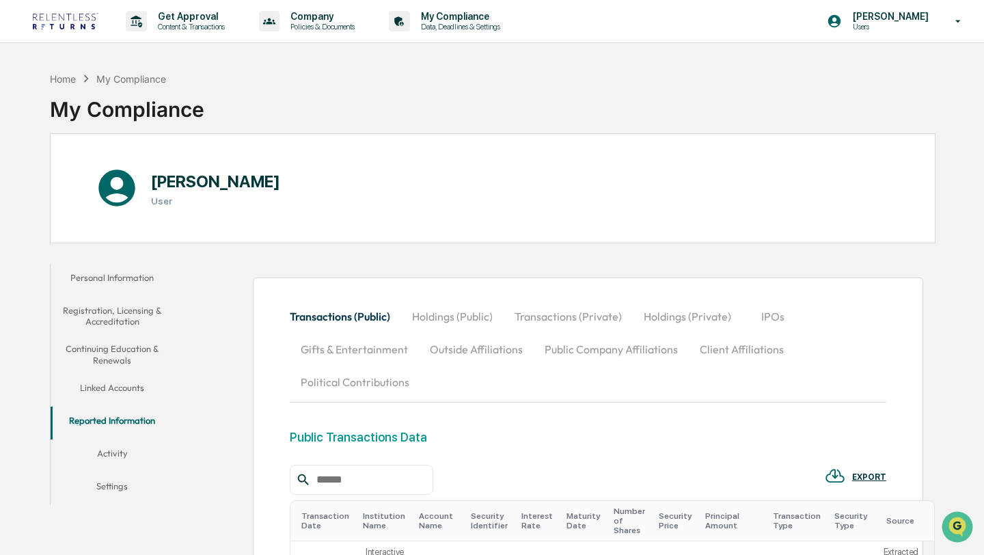
click at [462, 313] on button "Holdings (Public)" at bounding box center [452, 316] width 103 height 33
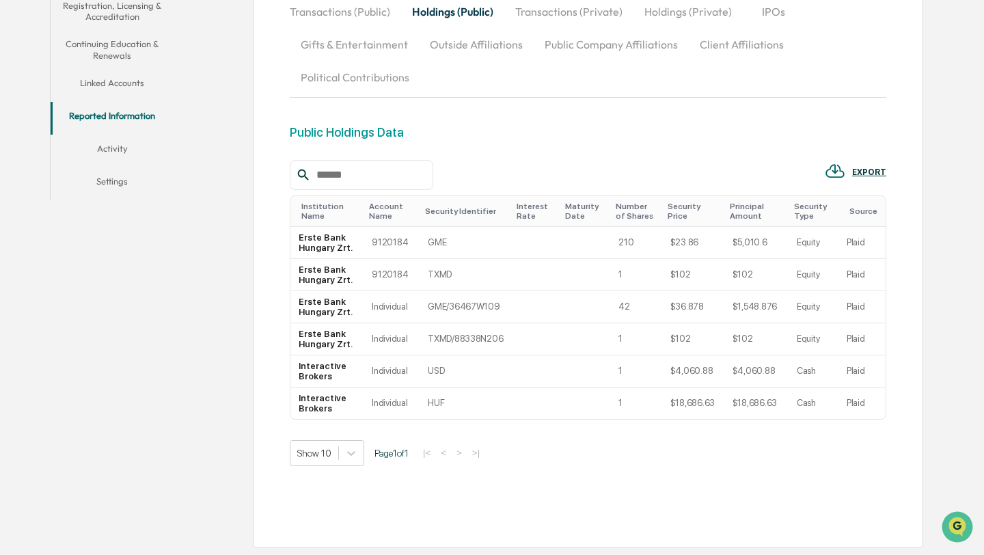
scroll to position [346, 0]
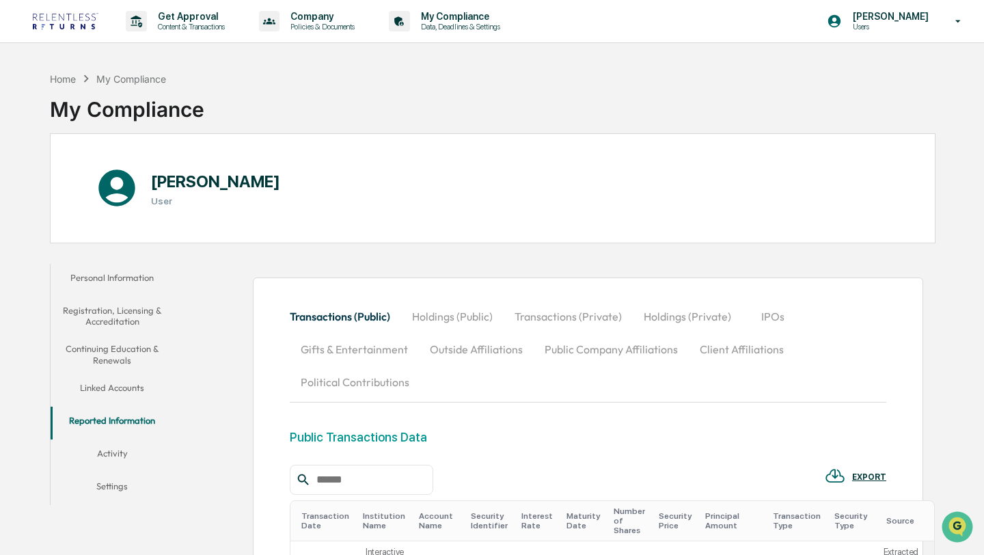
click at [464, 303] on button "Holdings (Public)" at bounding box center [452, 316] width 103 height 33
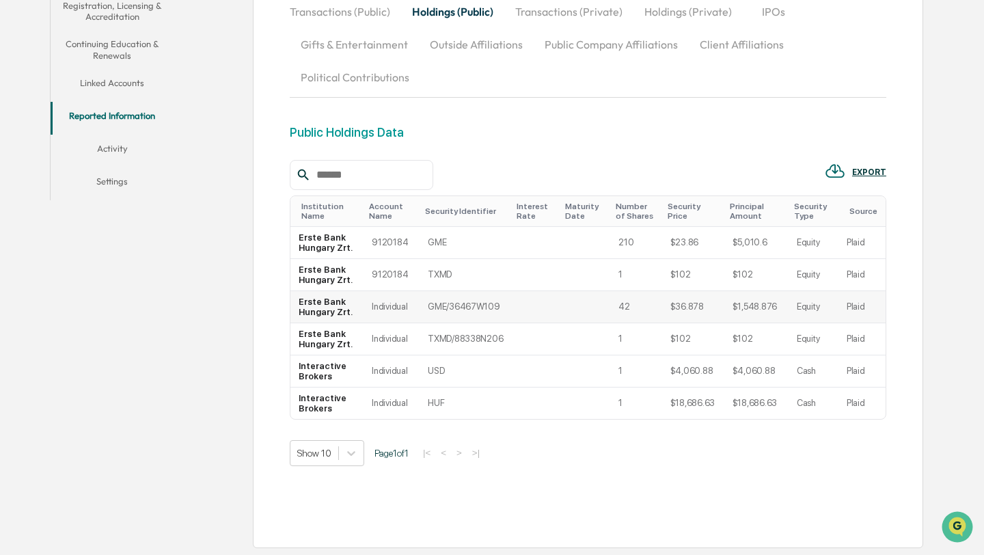
scroll to position [305, 0]
click at [873, 287] on td "Plaid" at bounding box center [861, 275] width 47 height 32
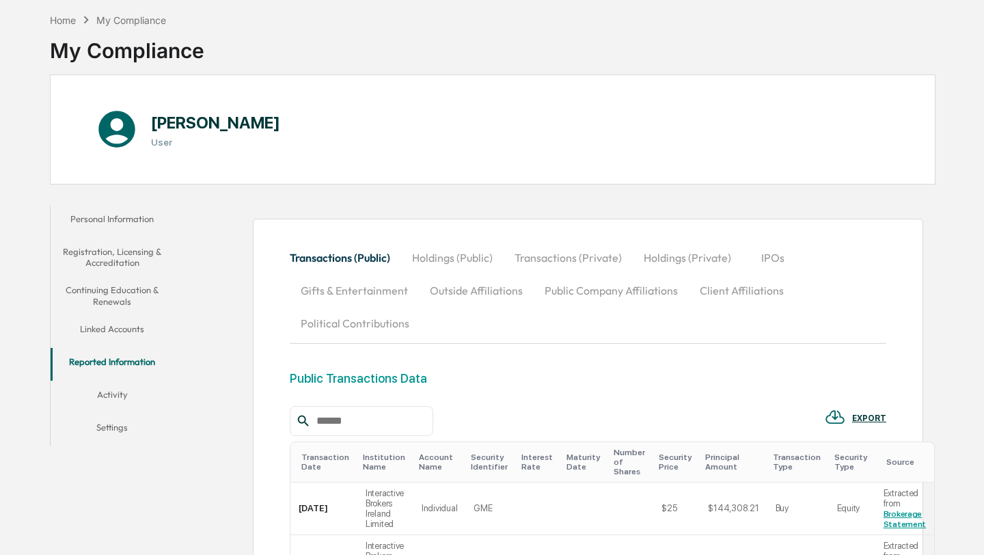
click at [434, 260] on button "Holdings (Public)" at bounding box center [452, 257] width 103 height 33
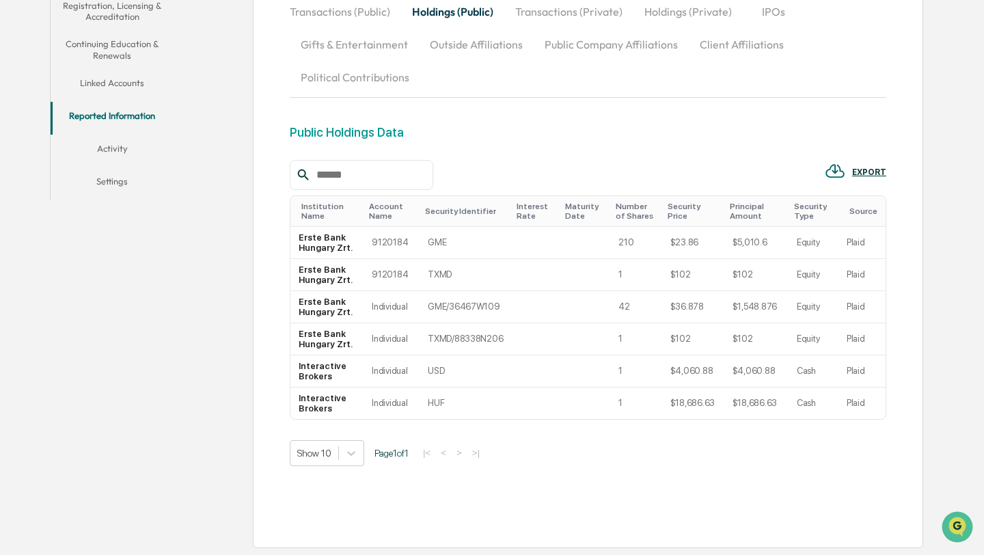
scroll to position [346, 0]
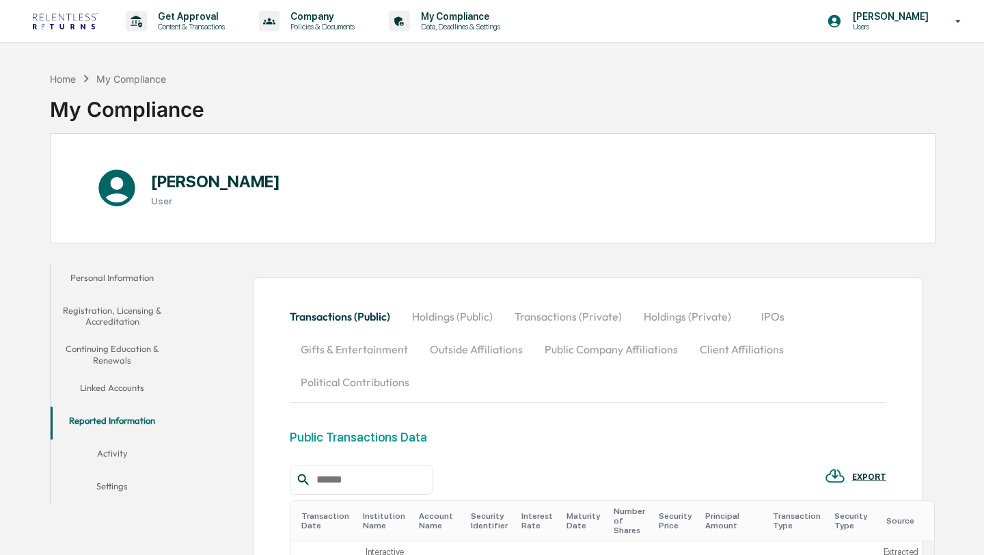
click at [454, 308] on button "Holdings (Public)" at bounding box center [452, 316] width 103 height 33
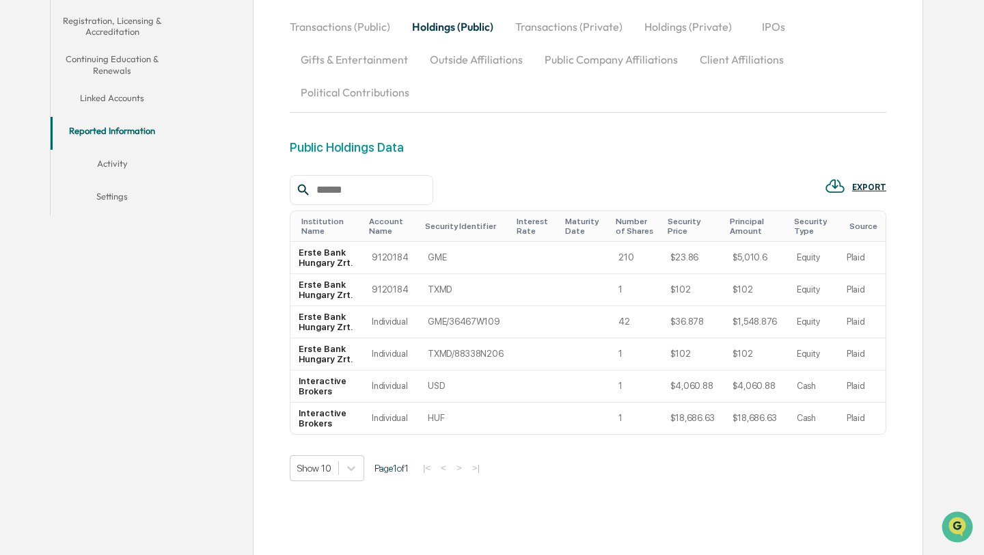
scroll to position [295, 0]
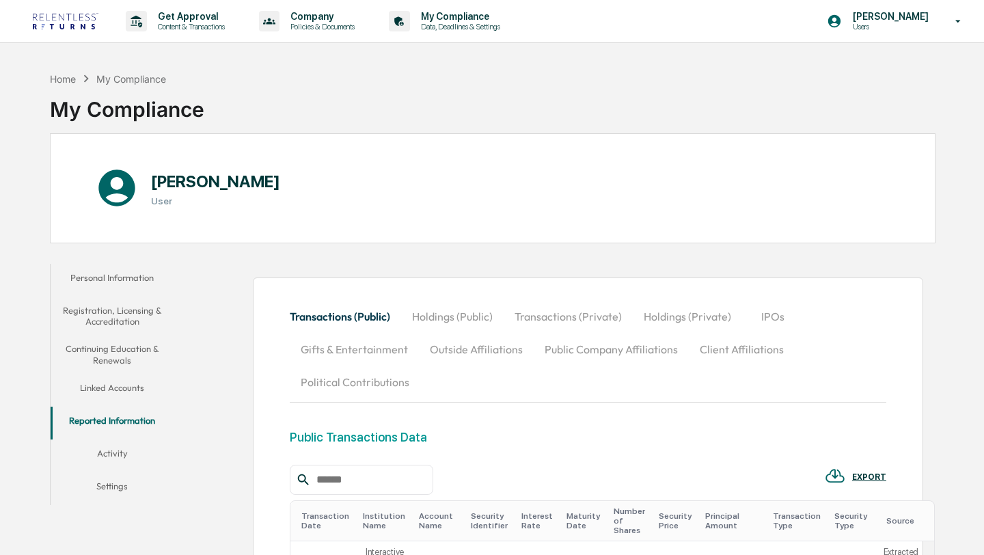
click at [467, 320] on button "Holdings (Public)" at bounding box center [452, 316] width 103 height 33
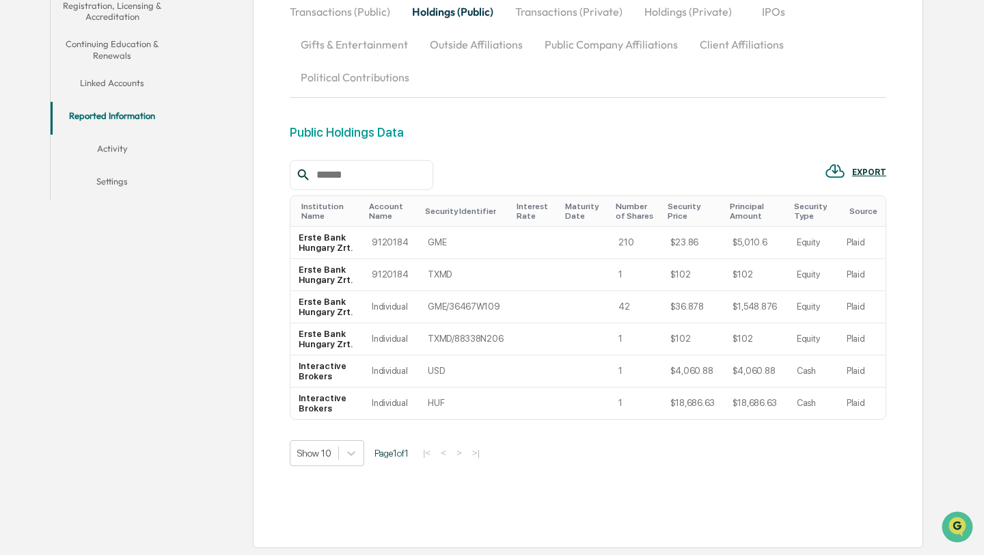
scroll to position [346, 0]
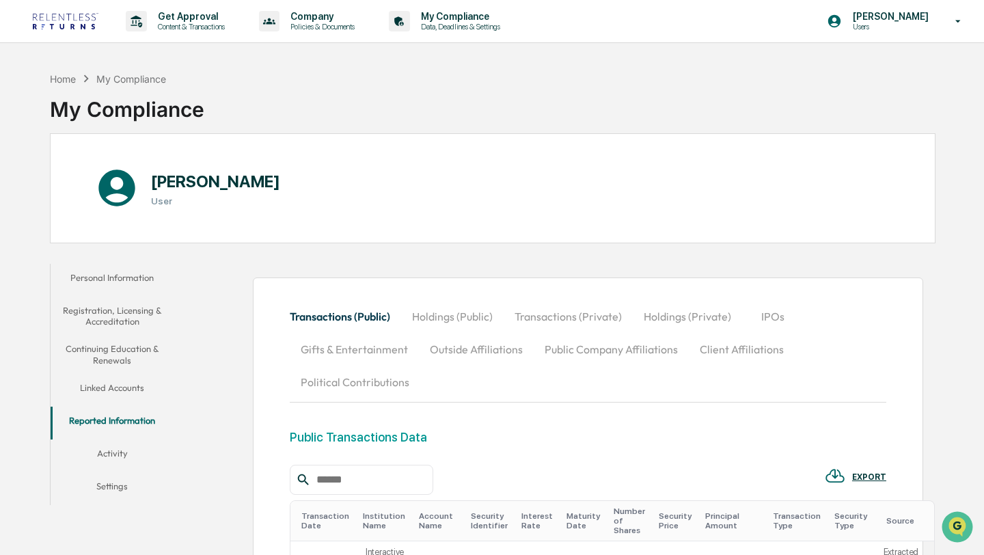
click at [420, 314] on button "Holdings (Public)" at bounding box center [452, 316] width 103 height 33
